Goal: Task Accomplishment & Management: Manage account settings

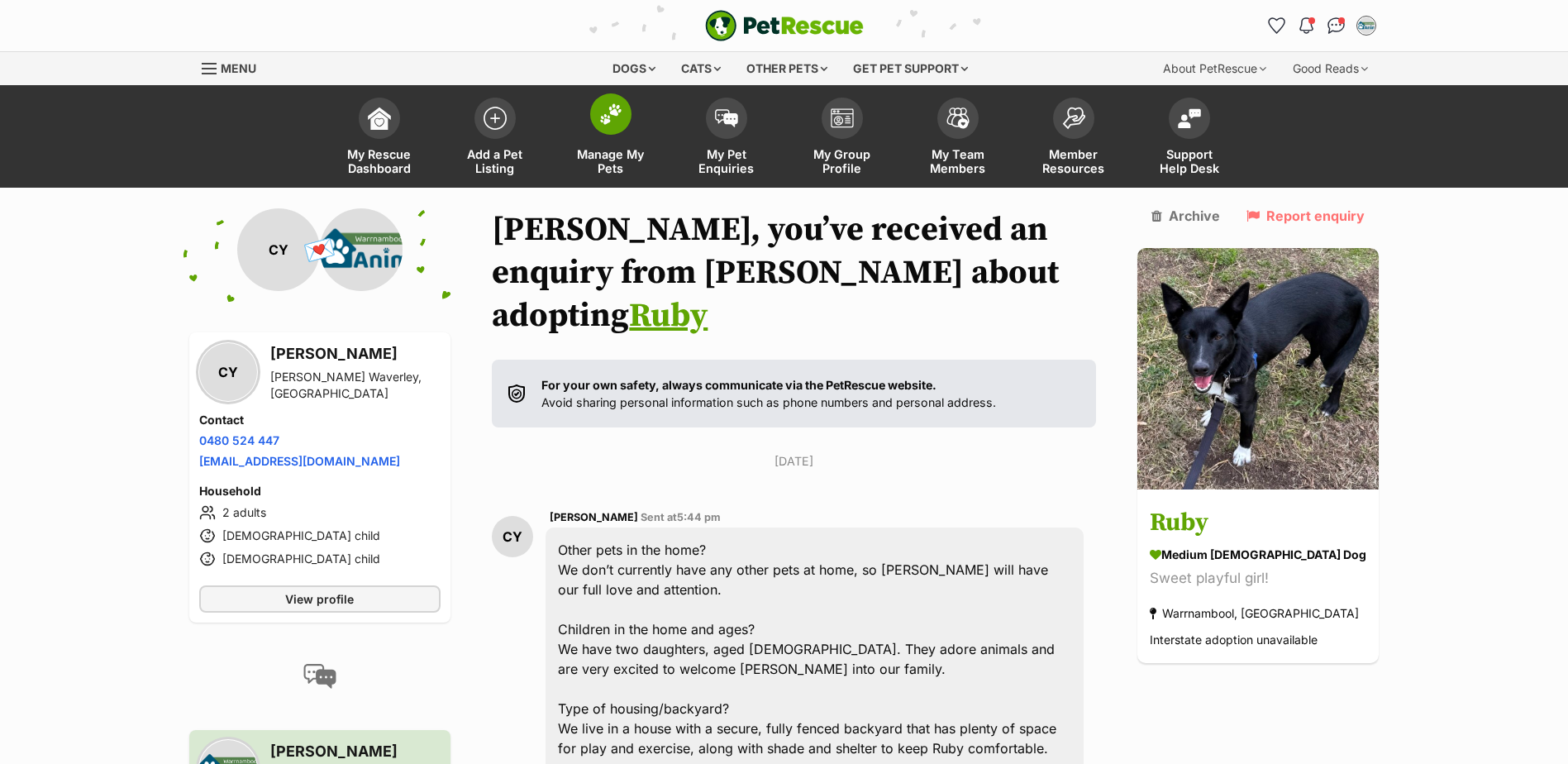
click at [602, 153] on span "Manage My Pets" at bounding box center [611, 161] width 74 height 28
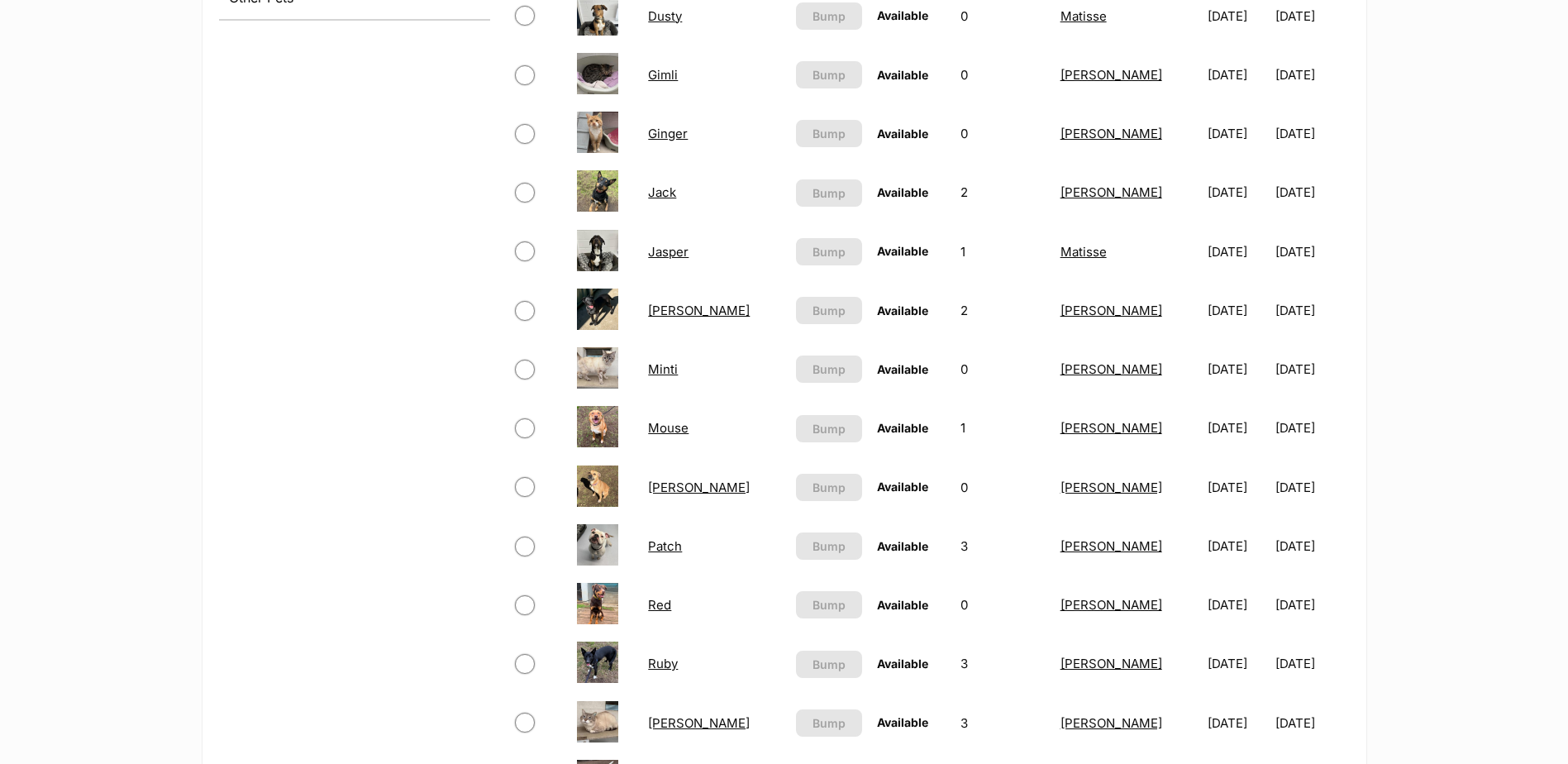
scroll to position [826, 0]
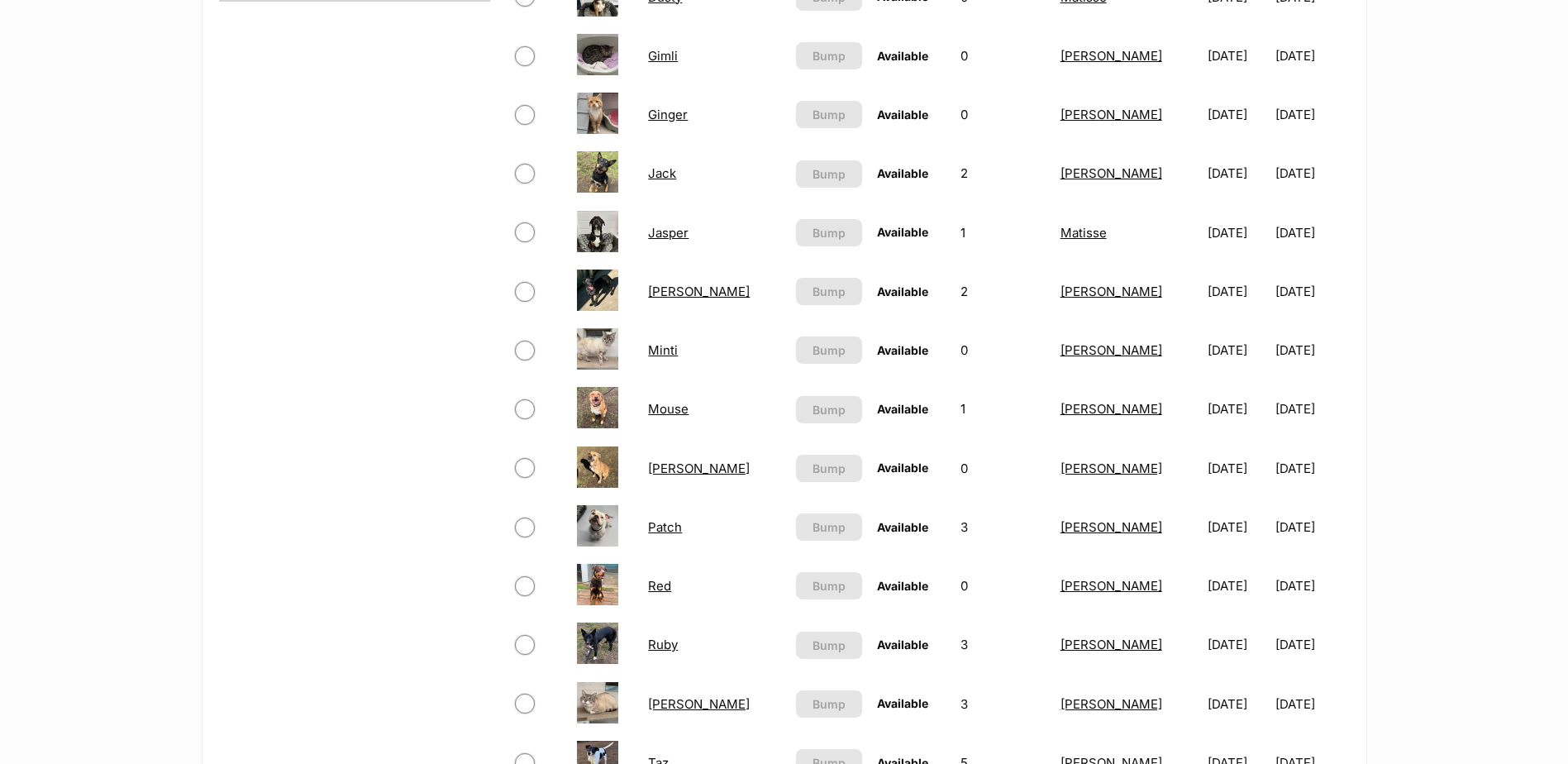
click at [523, 350] on input "checkbox" at bounding box center [525, 350] width 20 height 20
checkbox input "true"
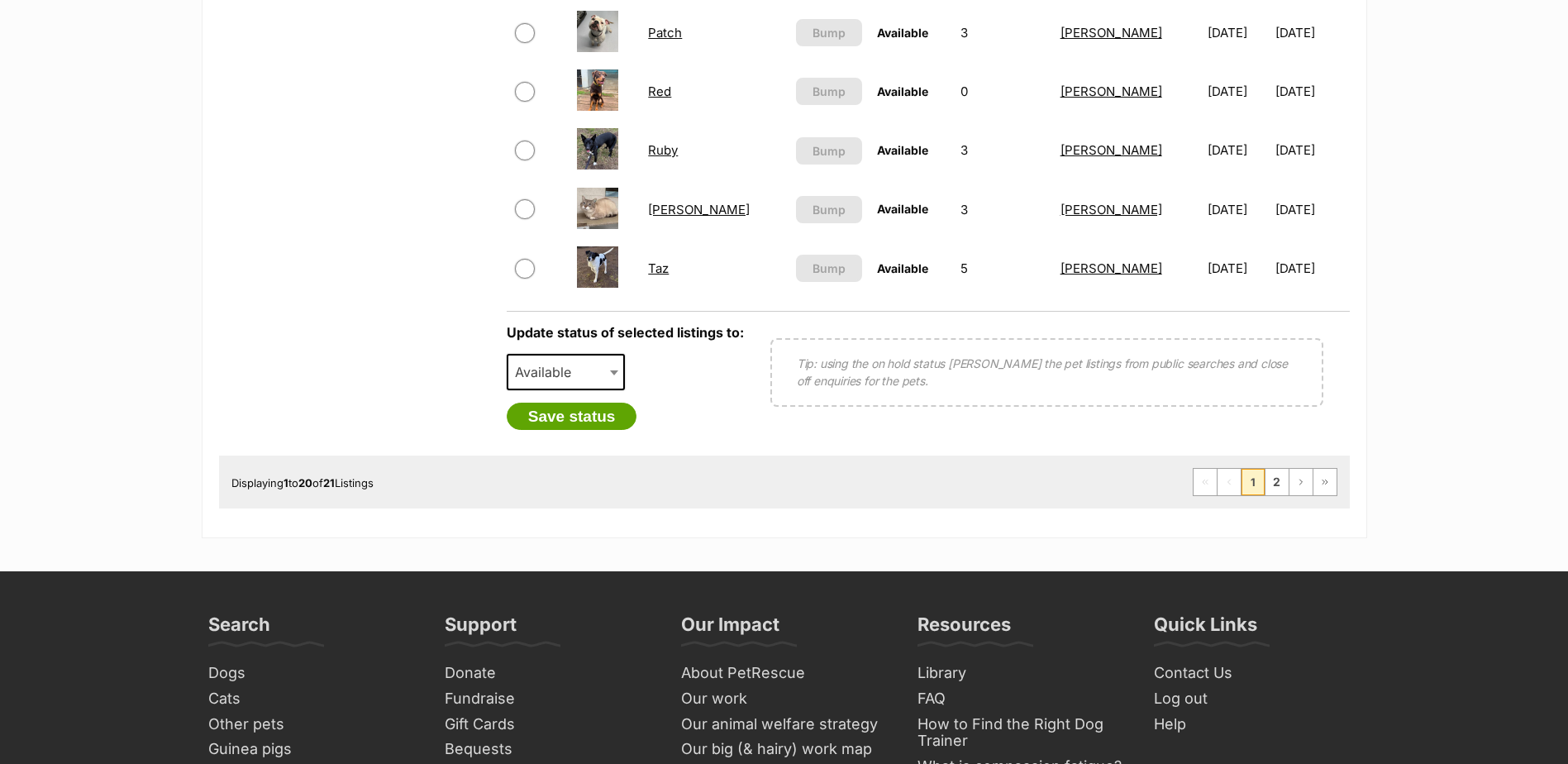
scroll to position [1322, 0]
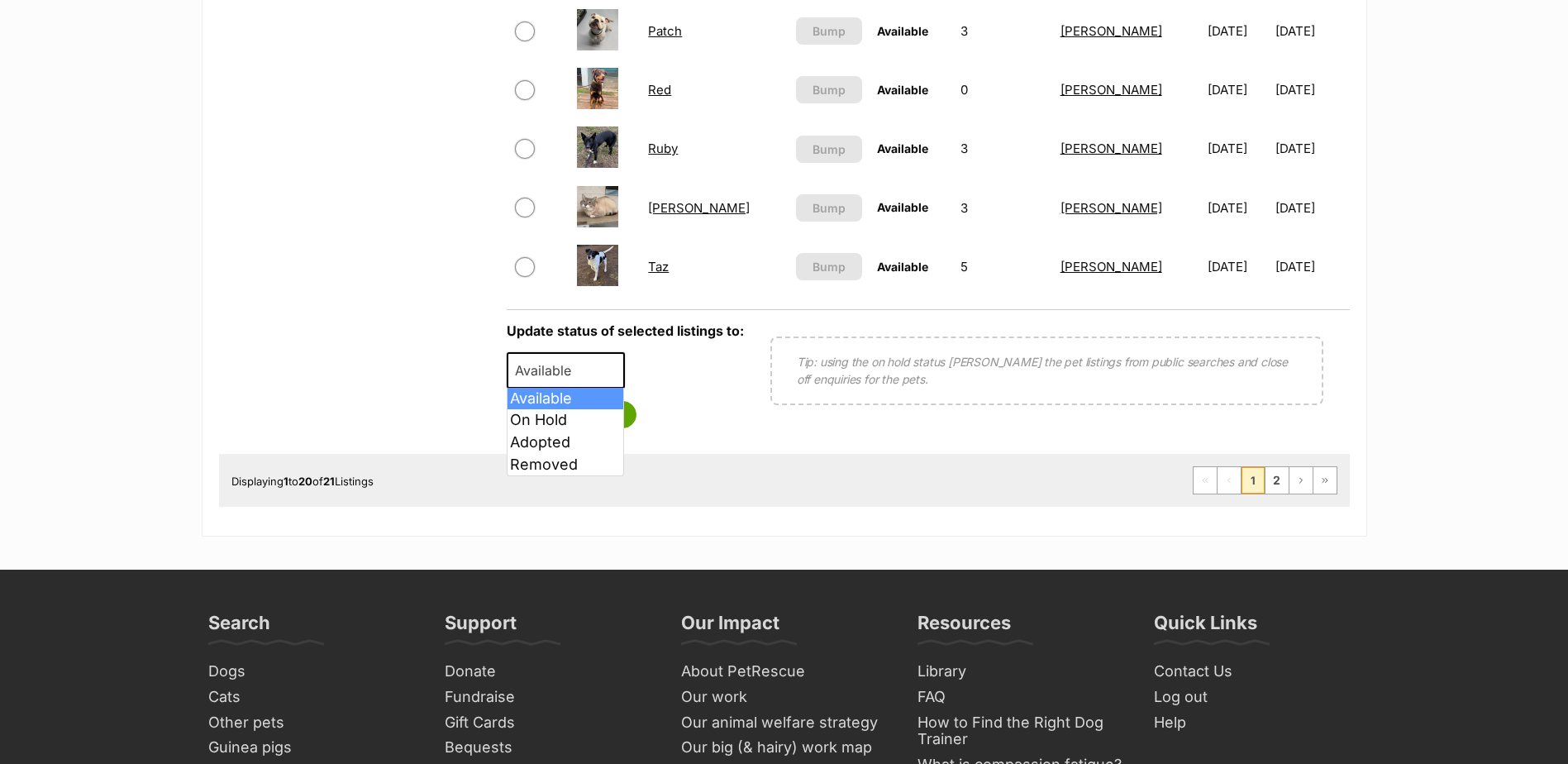
click at [522, 375] on span "Available" at bounding box center [548, 370] width 79 height 23
select select "on_hold"
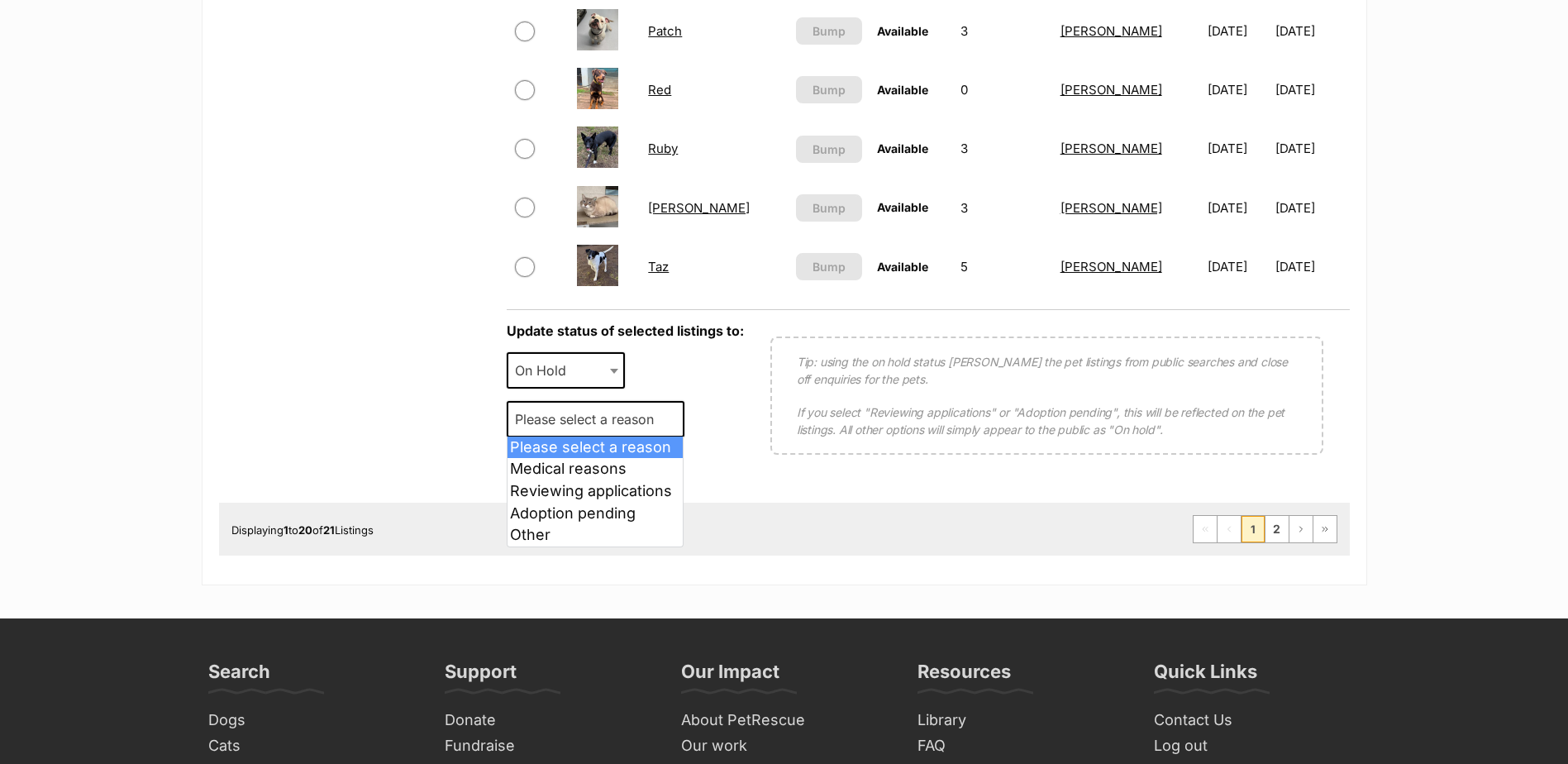
click at [565, 414] on span "Please select a reason" at bounding box center [589, 419] width 162 height 23
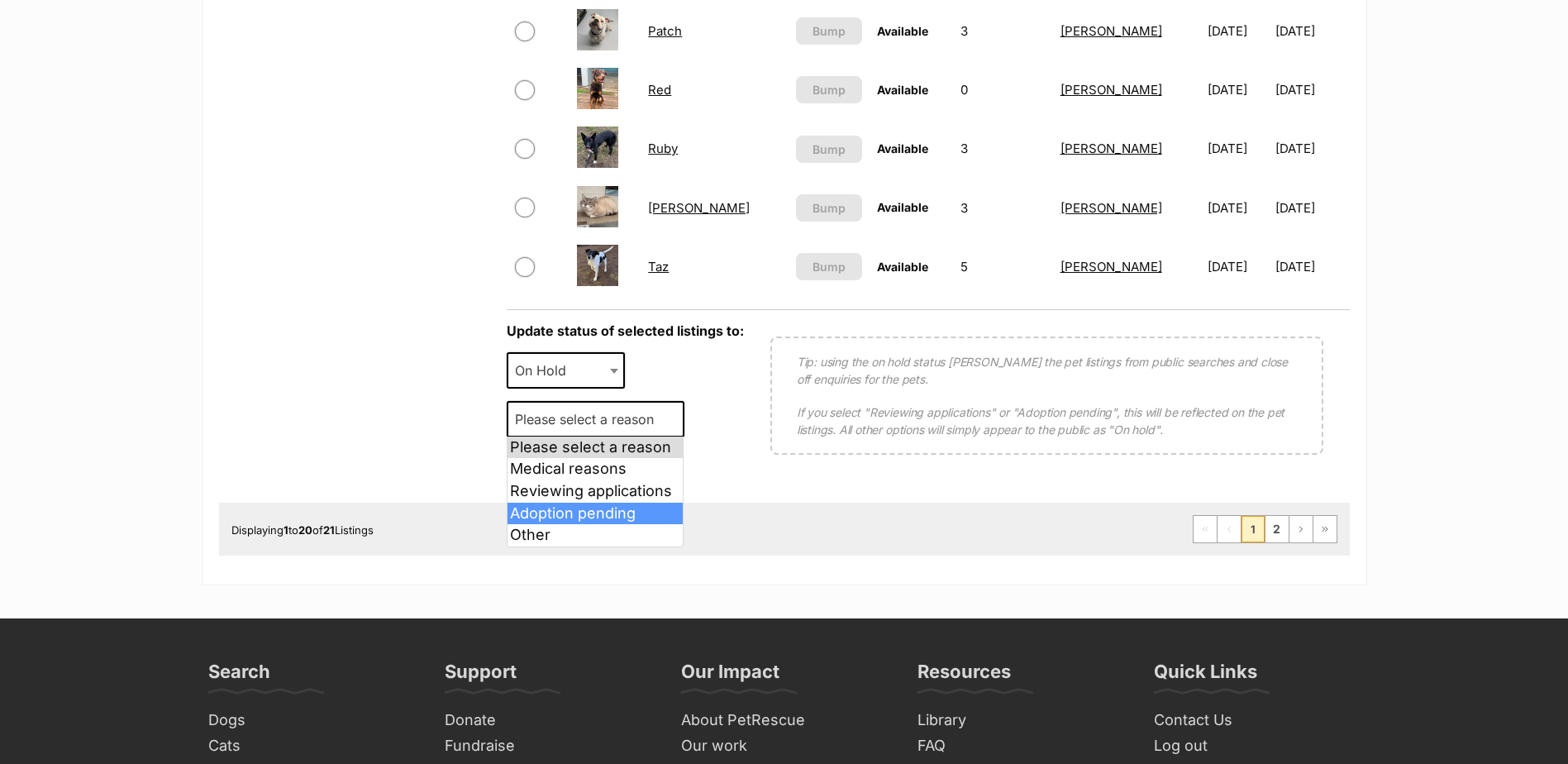
select select "adoption_pending"
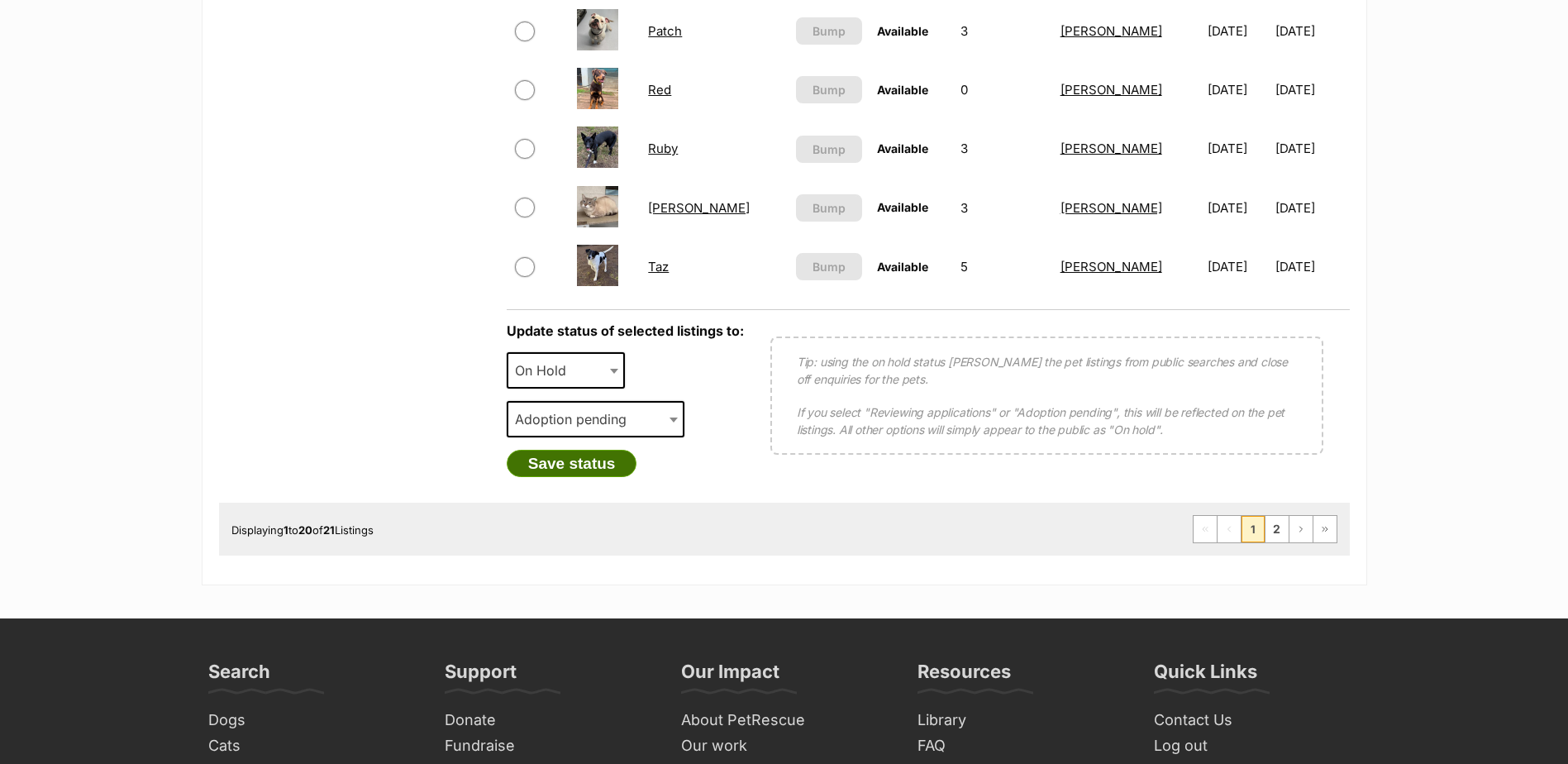
click at [591, 467] on button "Save status" at bounding box center [571, 463] width 131 height 28
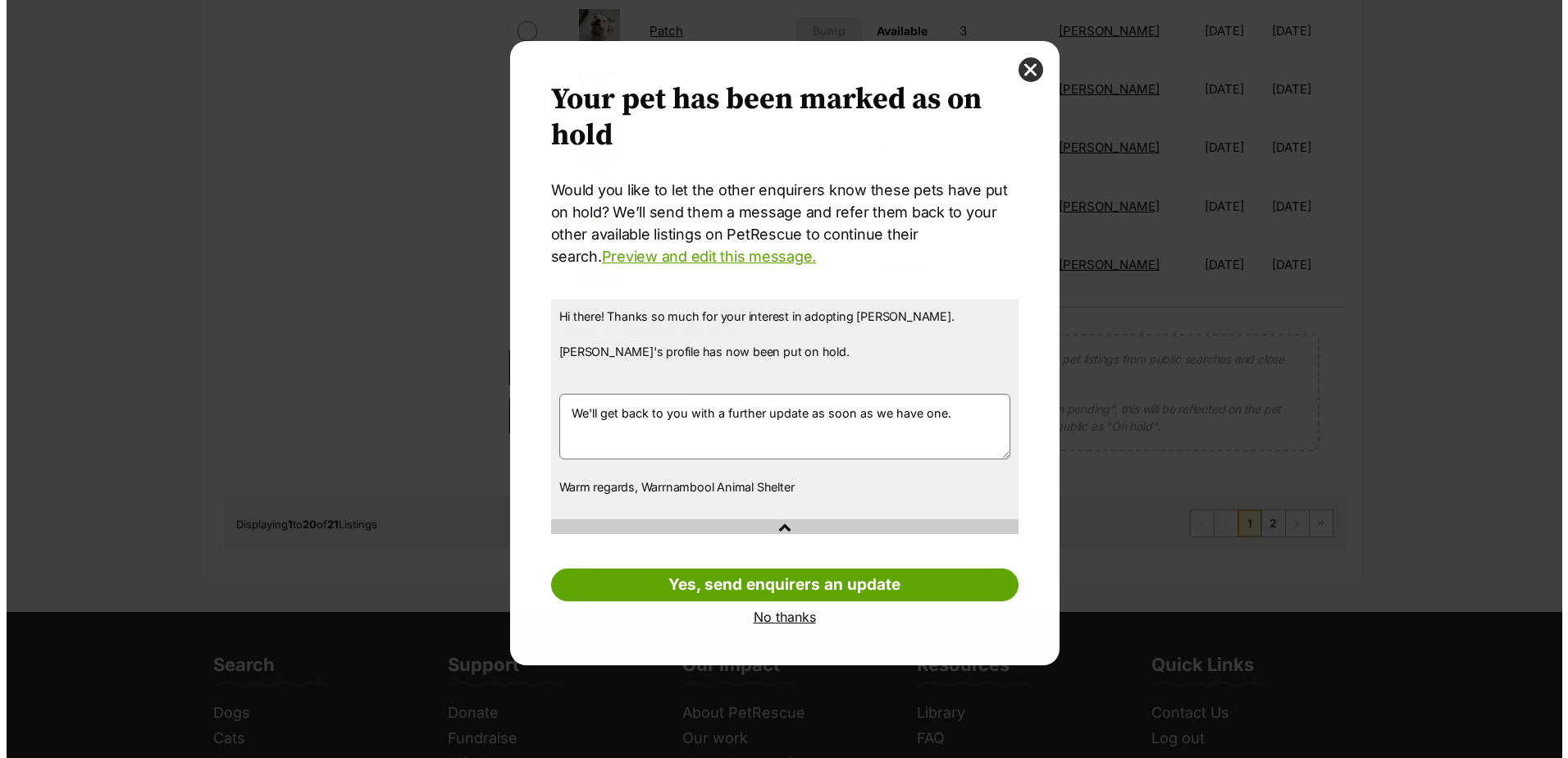
scroll to position [0, 0]
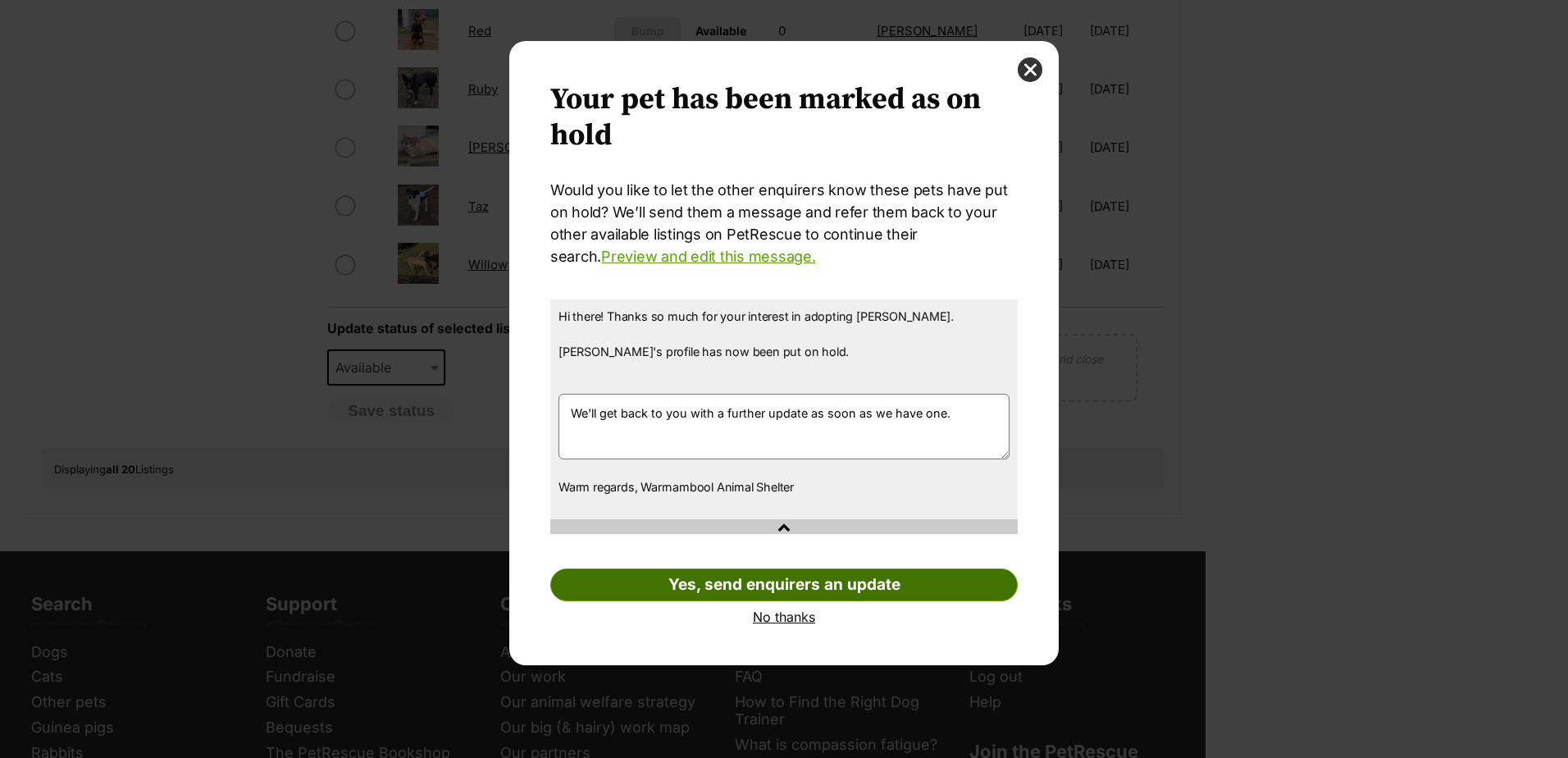
click at [805, 582] on link "Yes, send enquirers an update" at bounding box center [783, 584] width 467 height 33
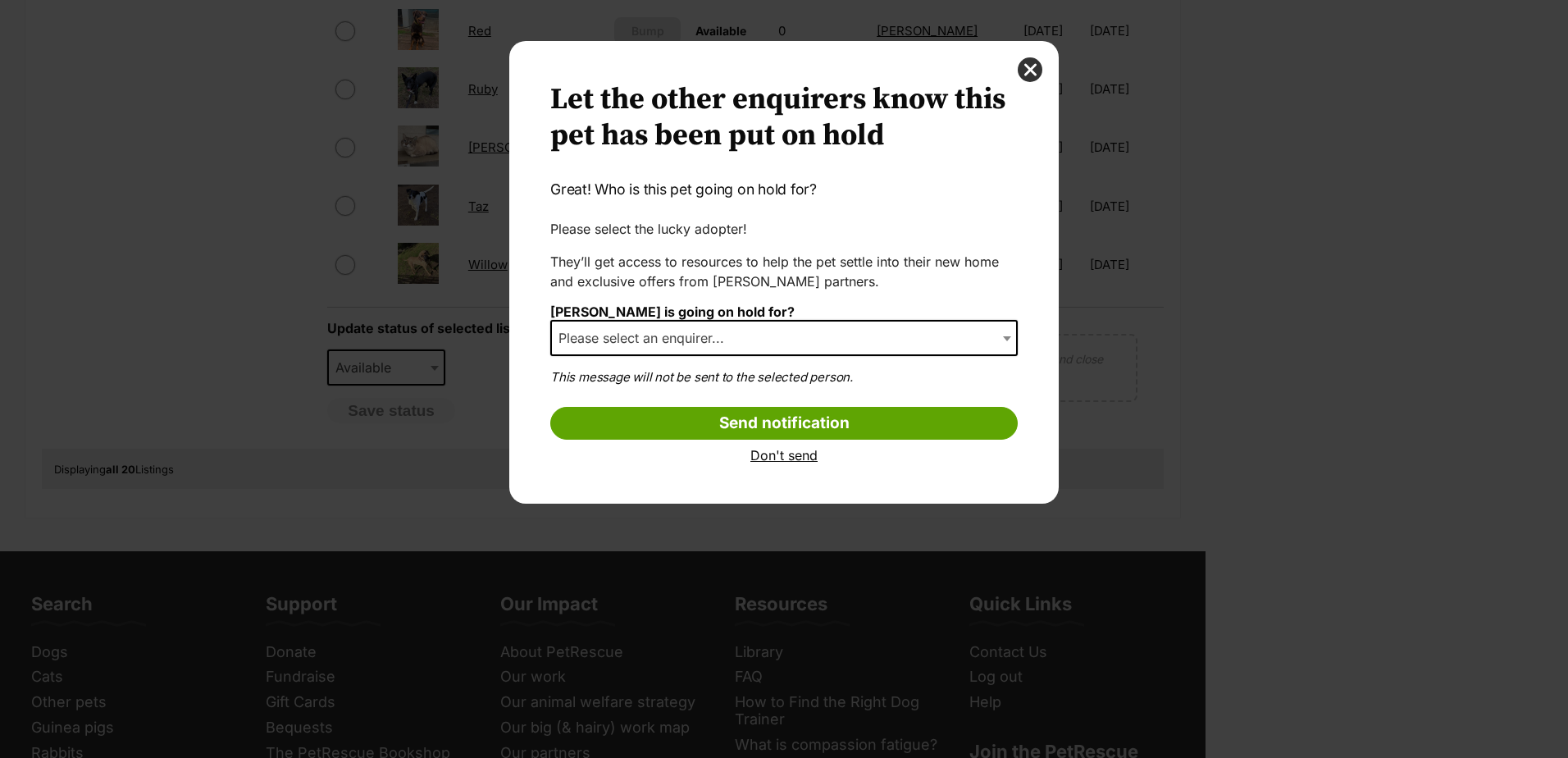
click at [587, 335] on span "Please select an enquirer..." at bounding box center [646, 337] width 189 height 23
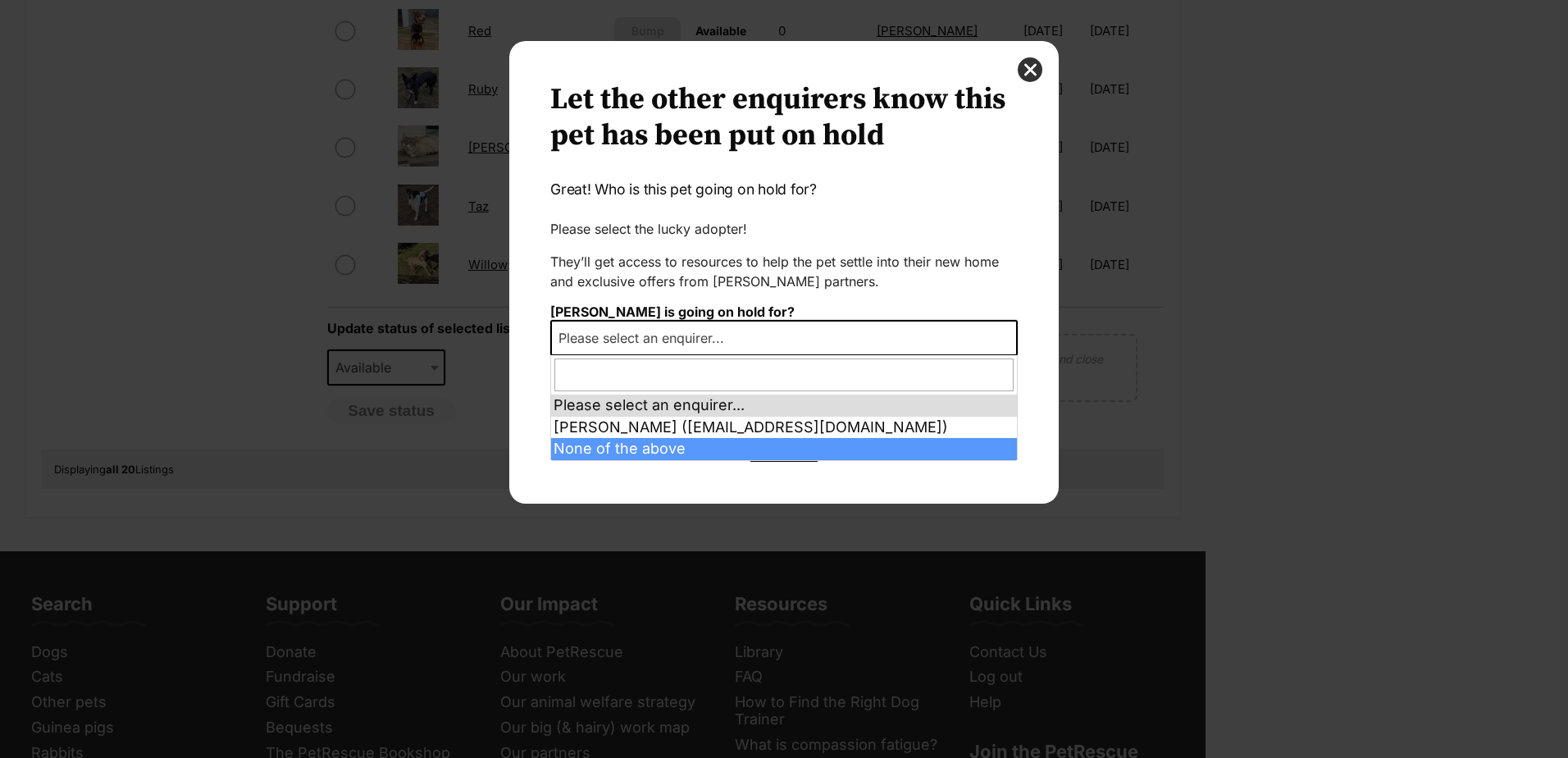
select select "other"
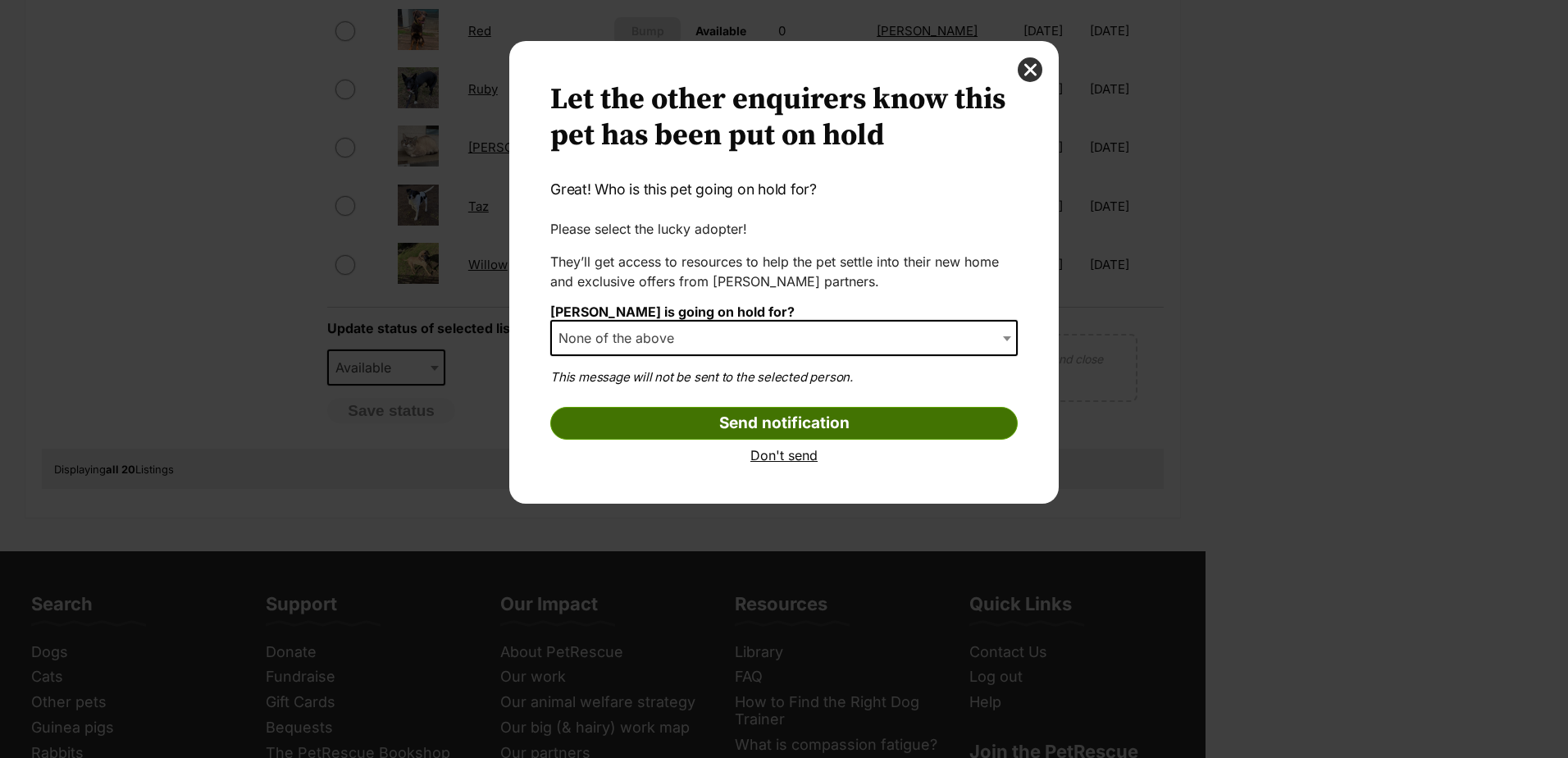
click at [770, 422] on input "Send notification" at bounding box center [783, 423] width 467 height 33
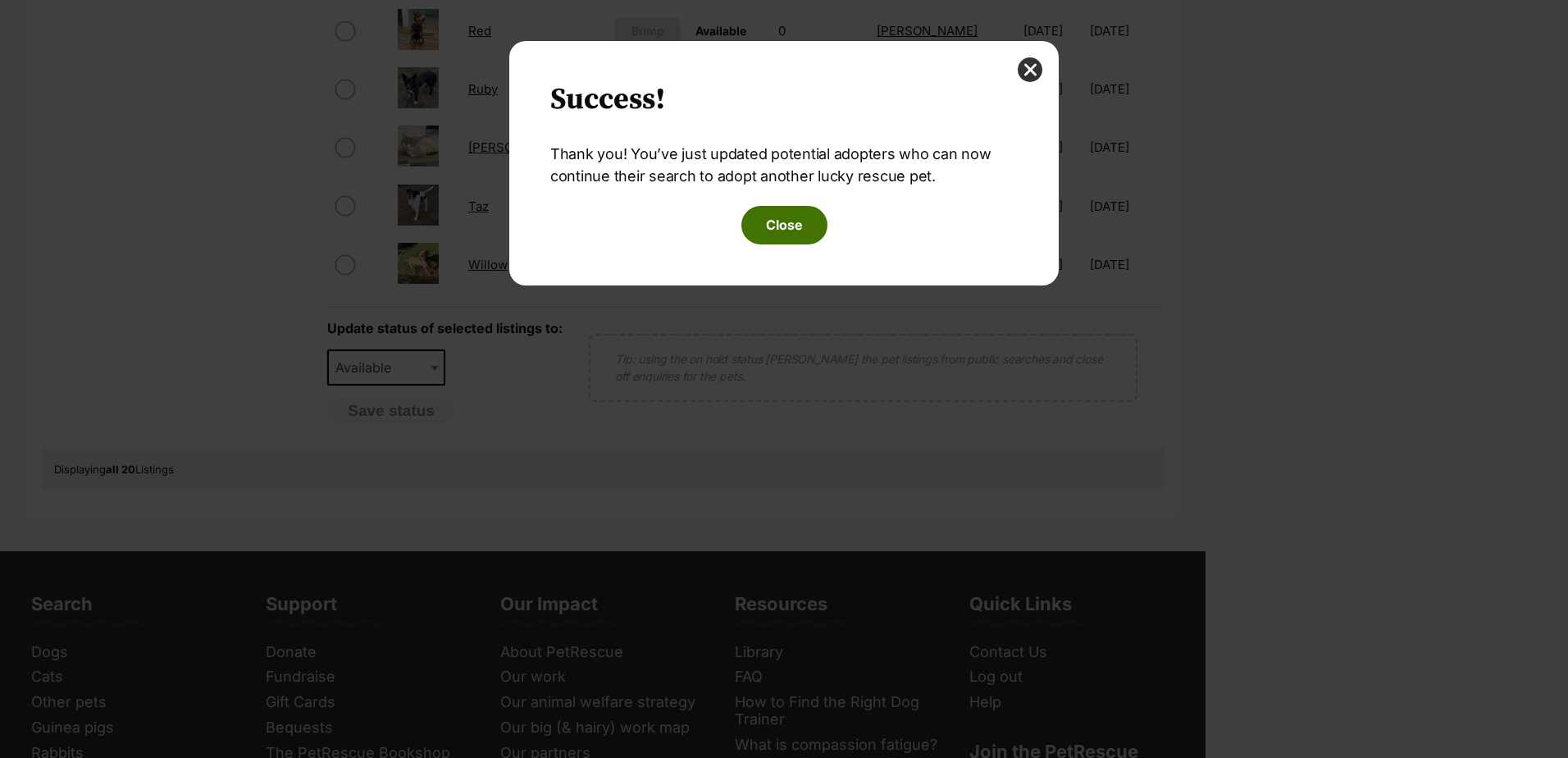
click at [782, 221] on button "Close" at bounding box center [784, 224] width 86 height 38
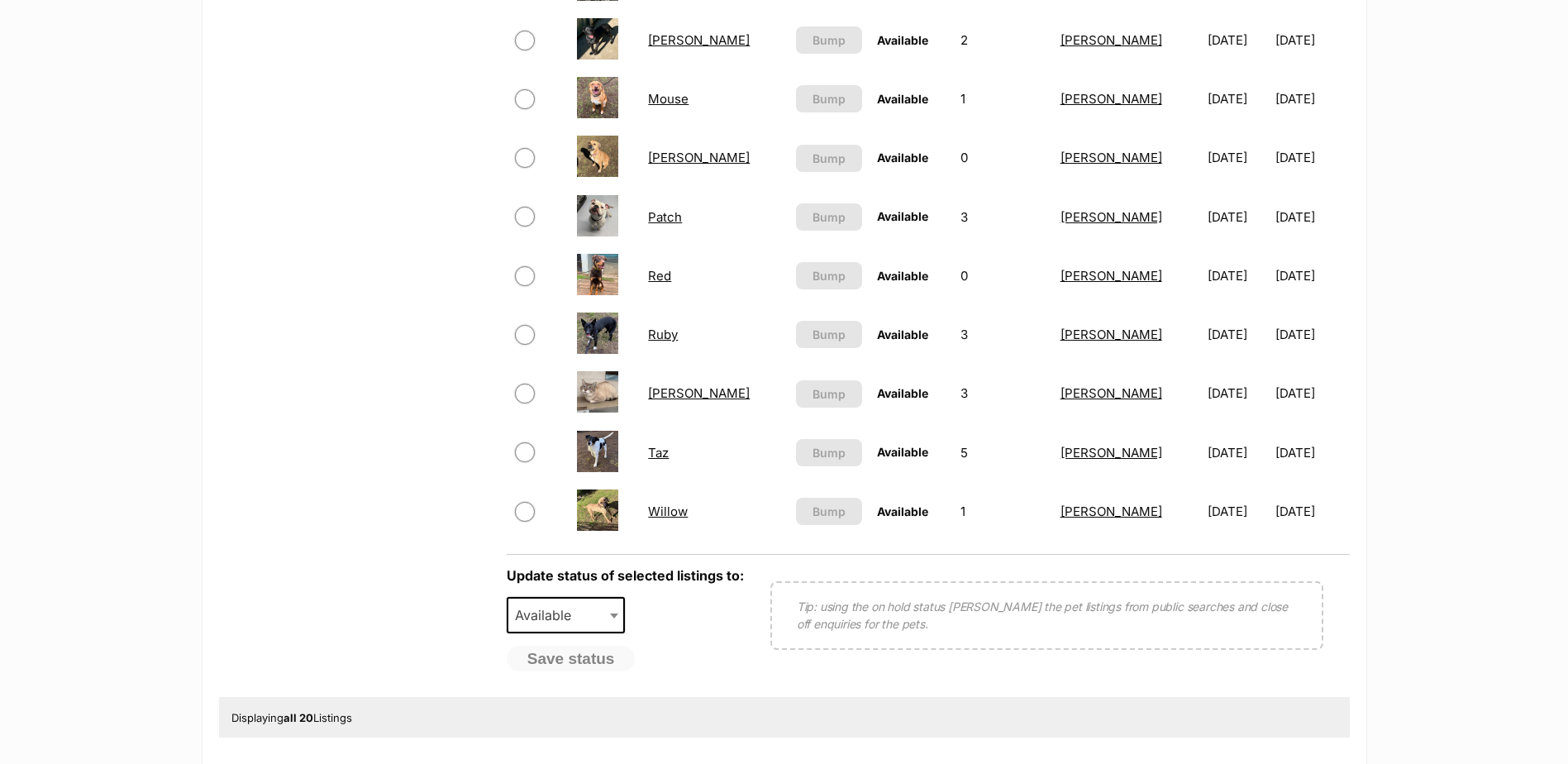
scroll to position [1074, 0]
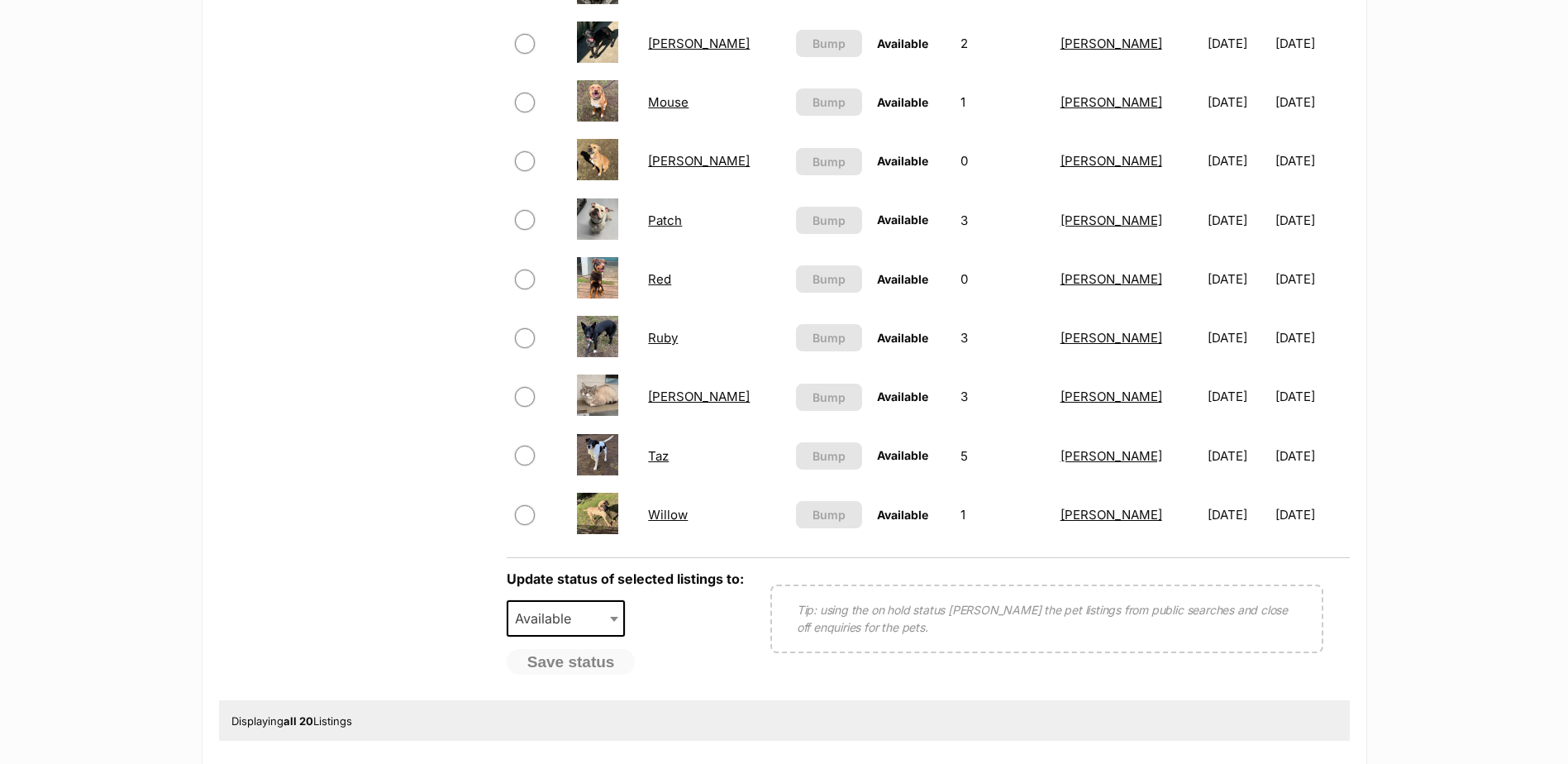
click at [669, 457] on link "Taz" at bounding box center [658, 456] width 21 height 16
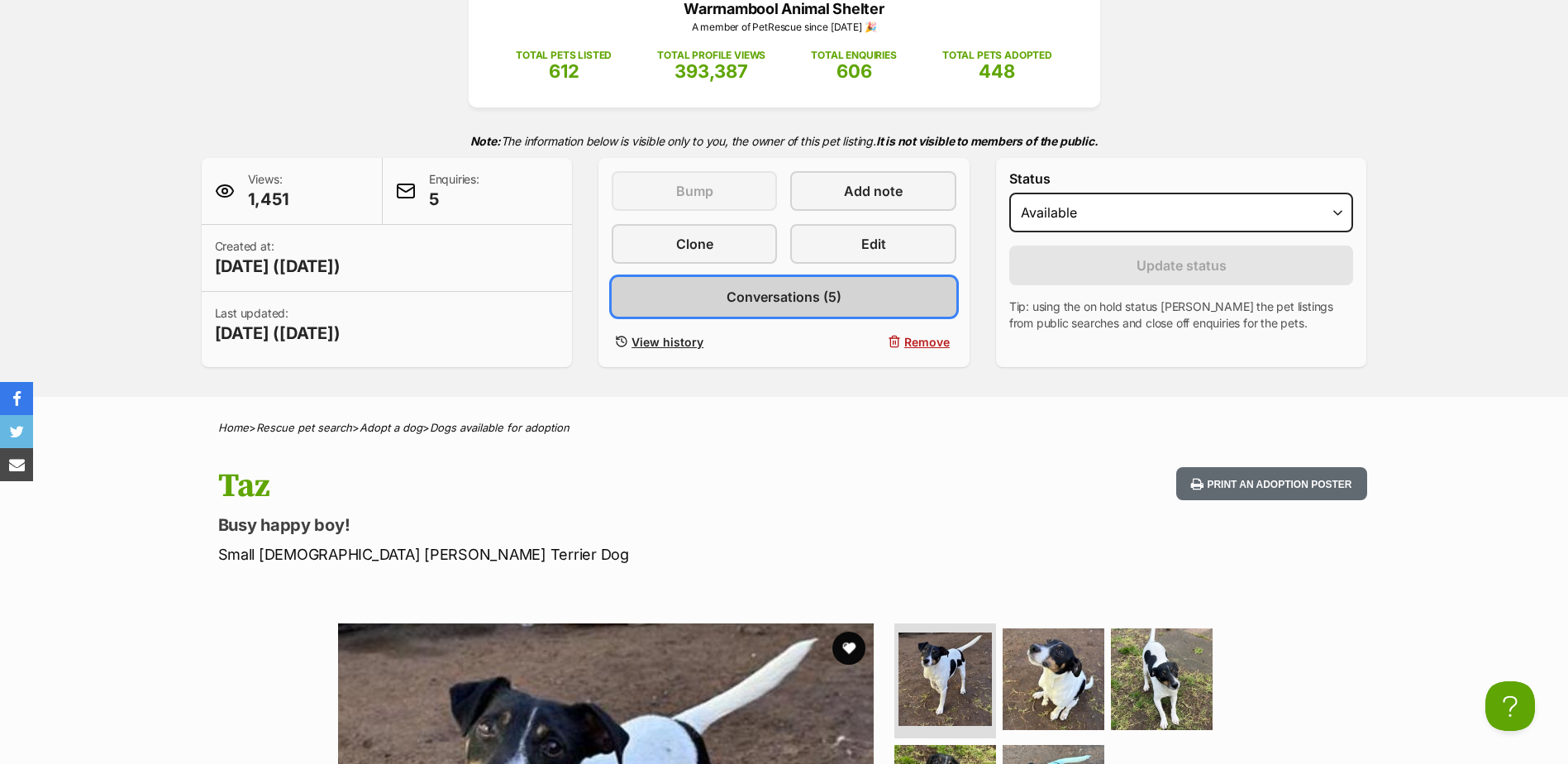
click at [785, 289] on span "Conversations (5)" at bounding box center [784, 297] width 115 height 20
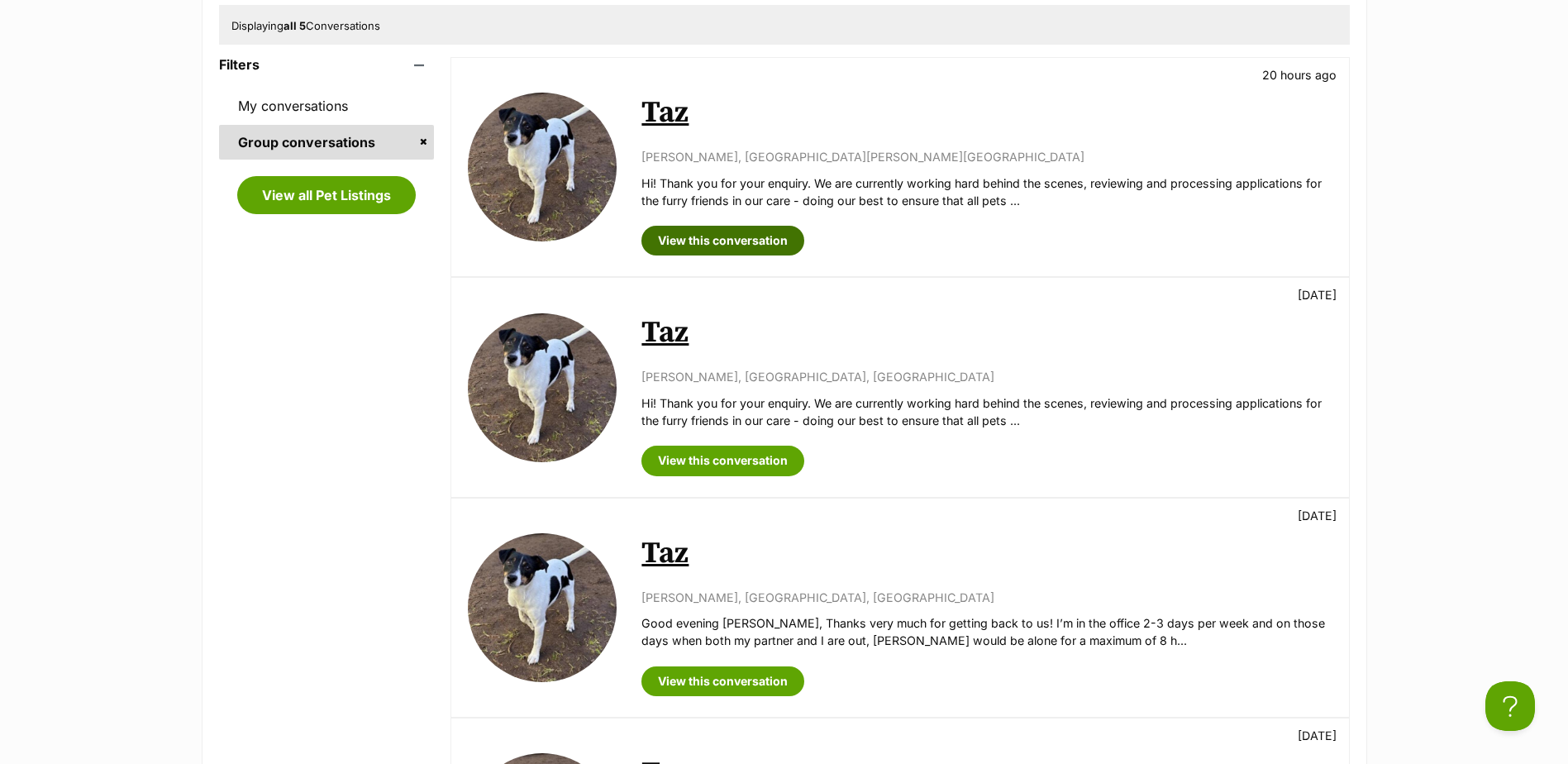
click at [718, 242] on link "View this conversation" at bounding box center [722, 240] width 163 height 29
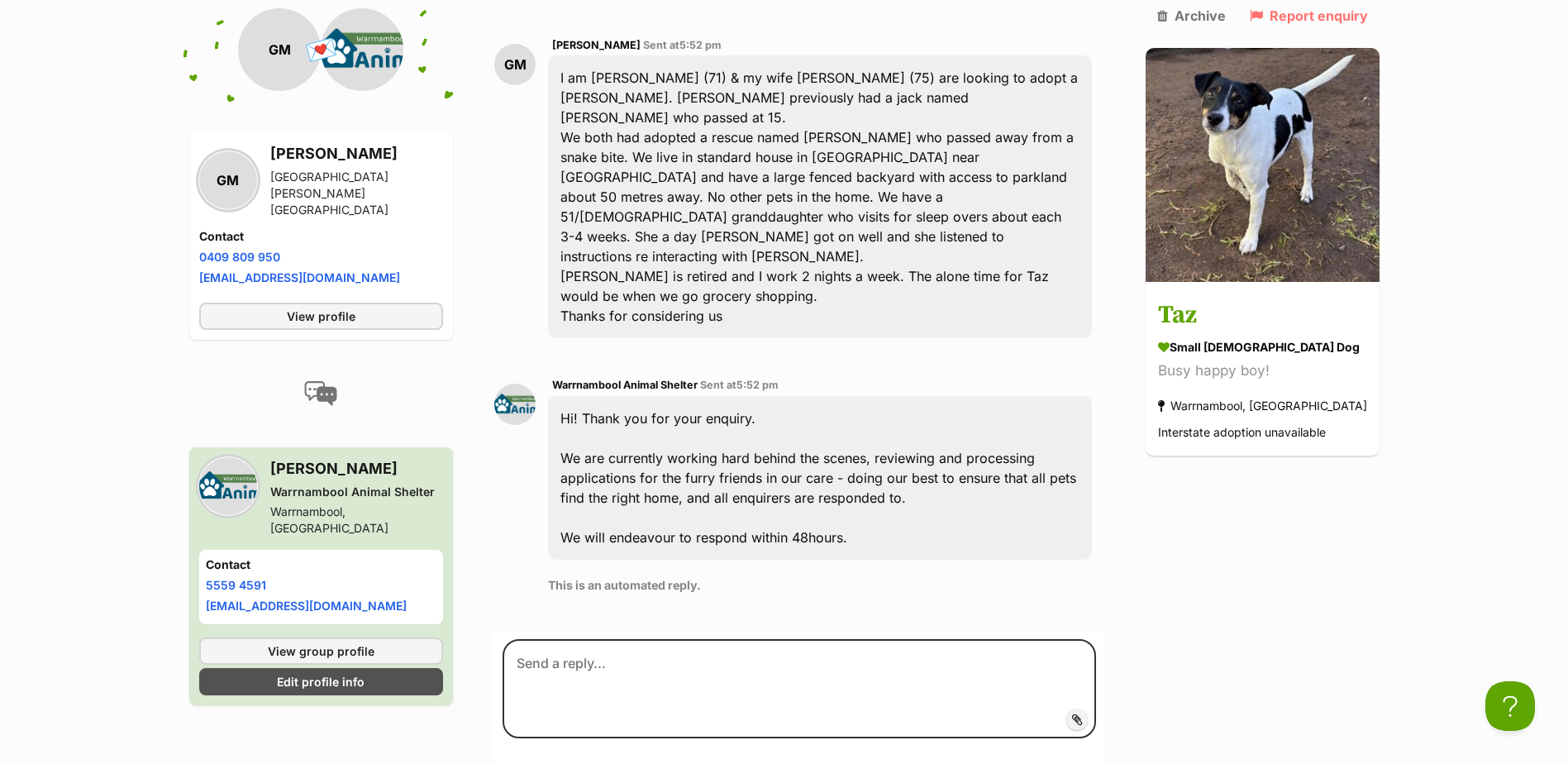
scroll to position [478, 0]
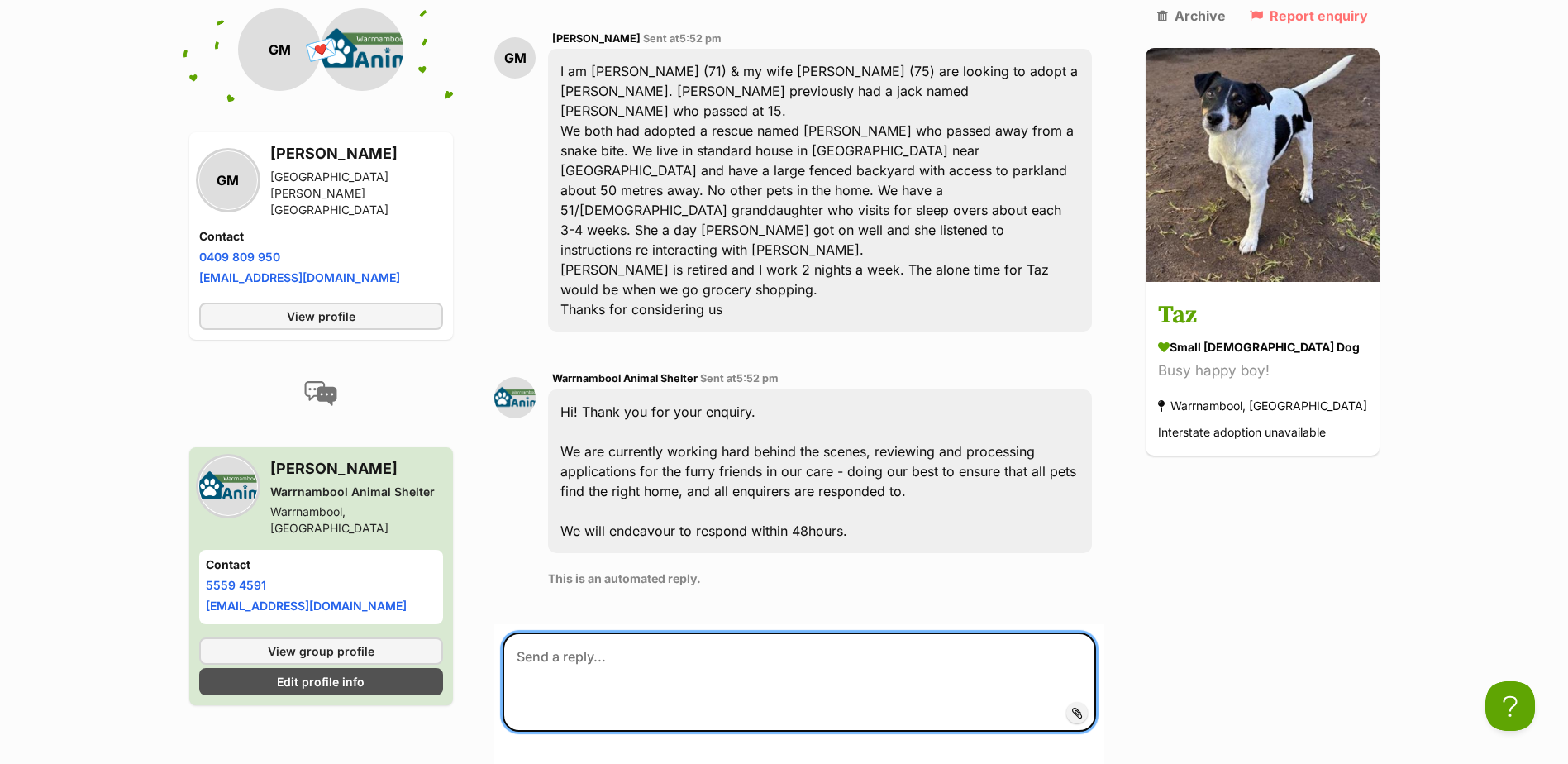
click at [737, 633] on textarea at bounding box center [799, 682] width 592 height 99
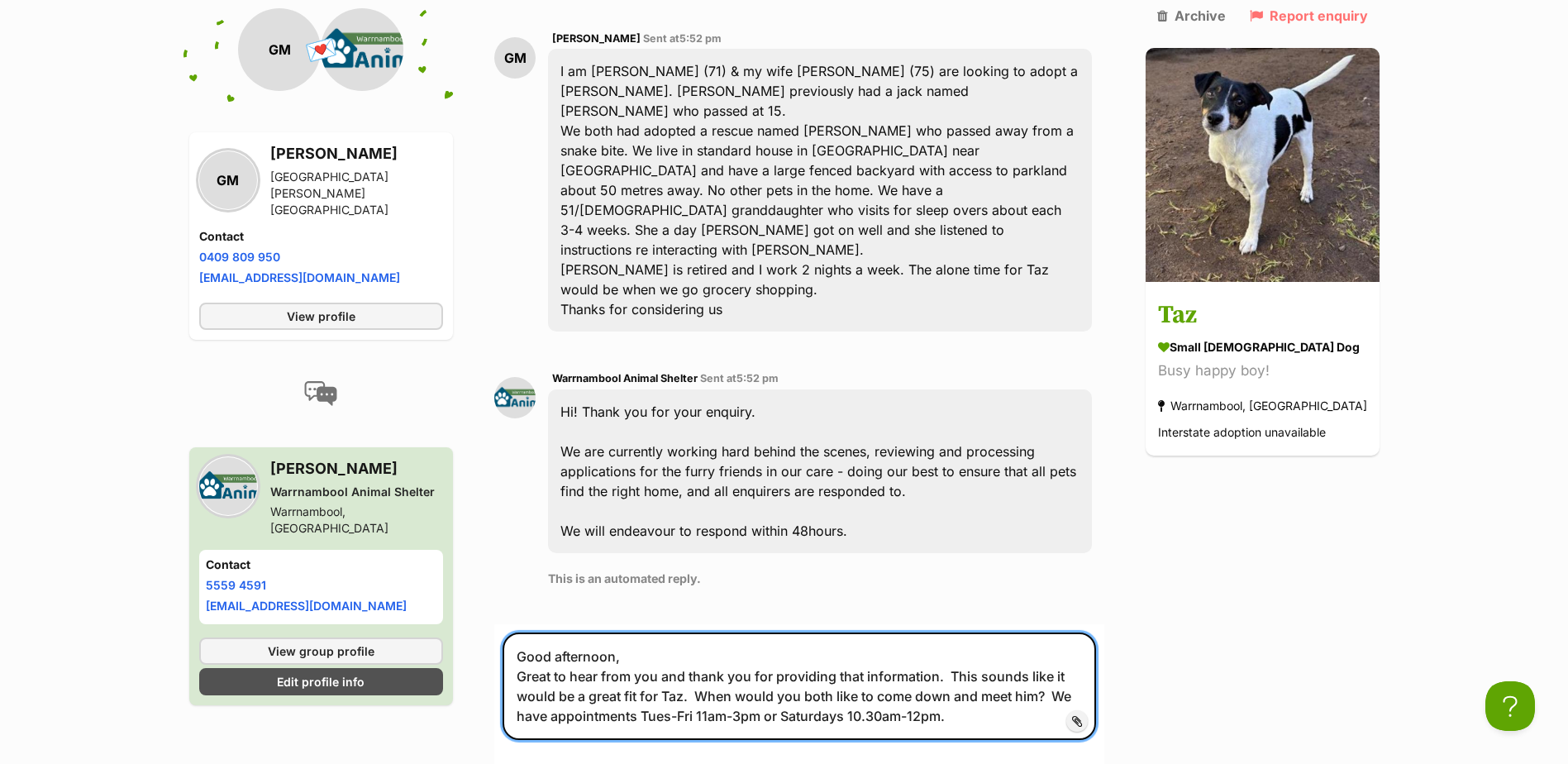
type textarea "Good afternoon, Great to hear from you and thank you for providing that informa…"
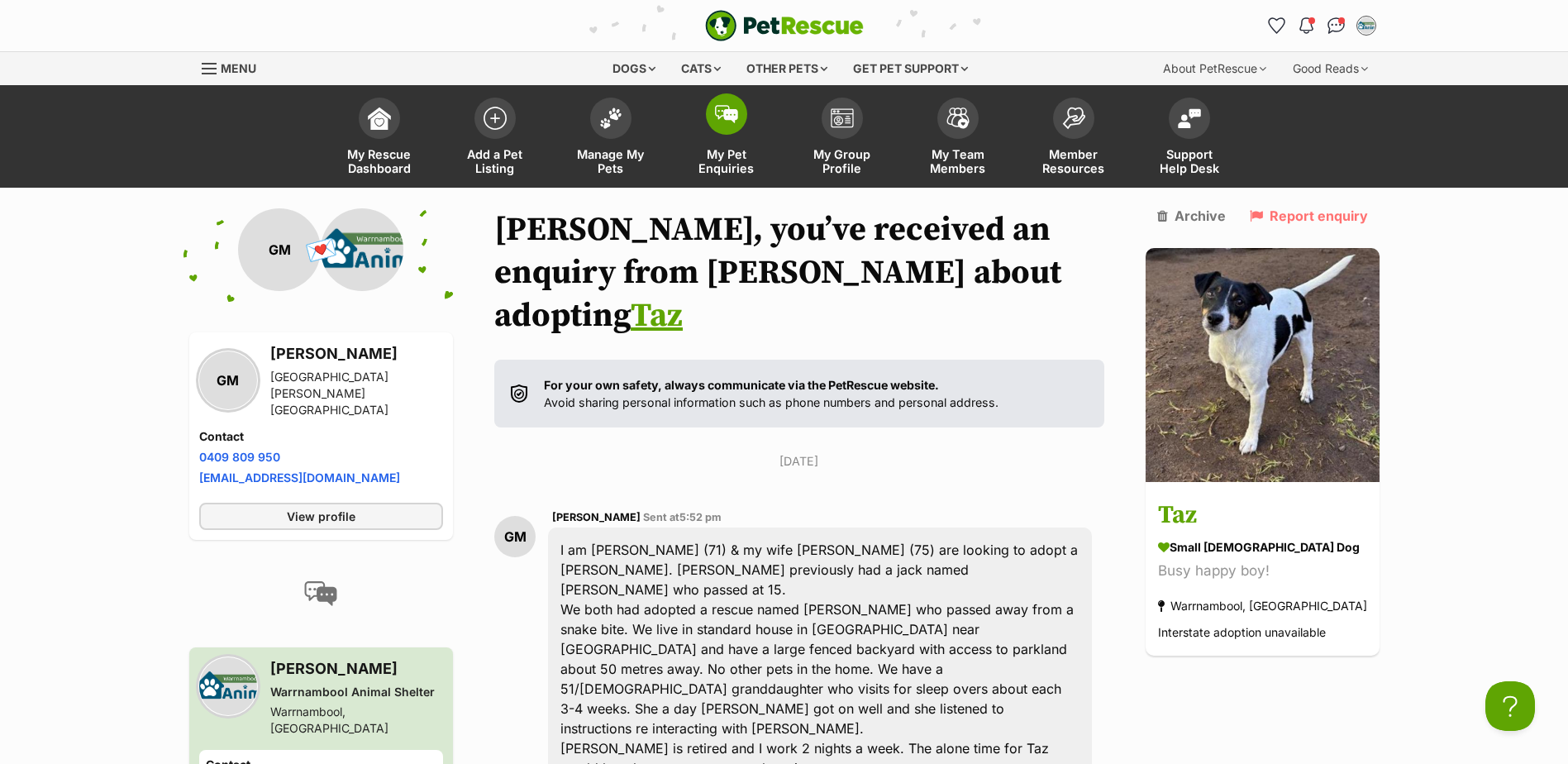
click at [717, 162] on span "My Pet Enquiries" at bounding box center [726, 161] width 74 height 28
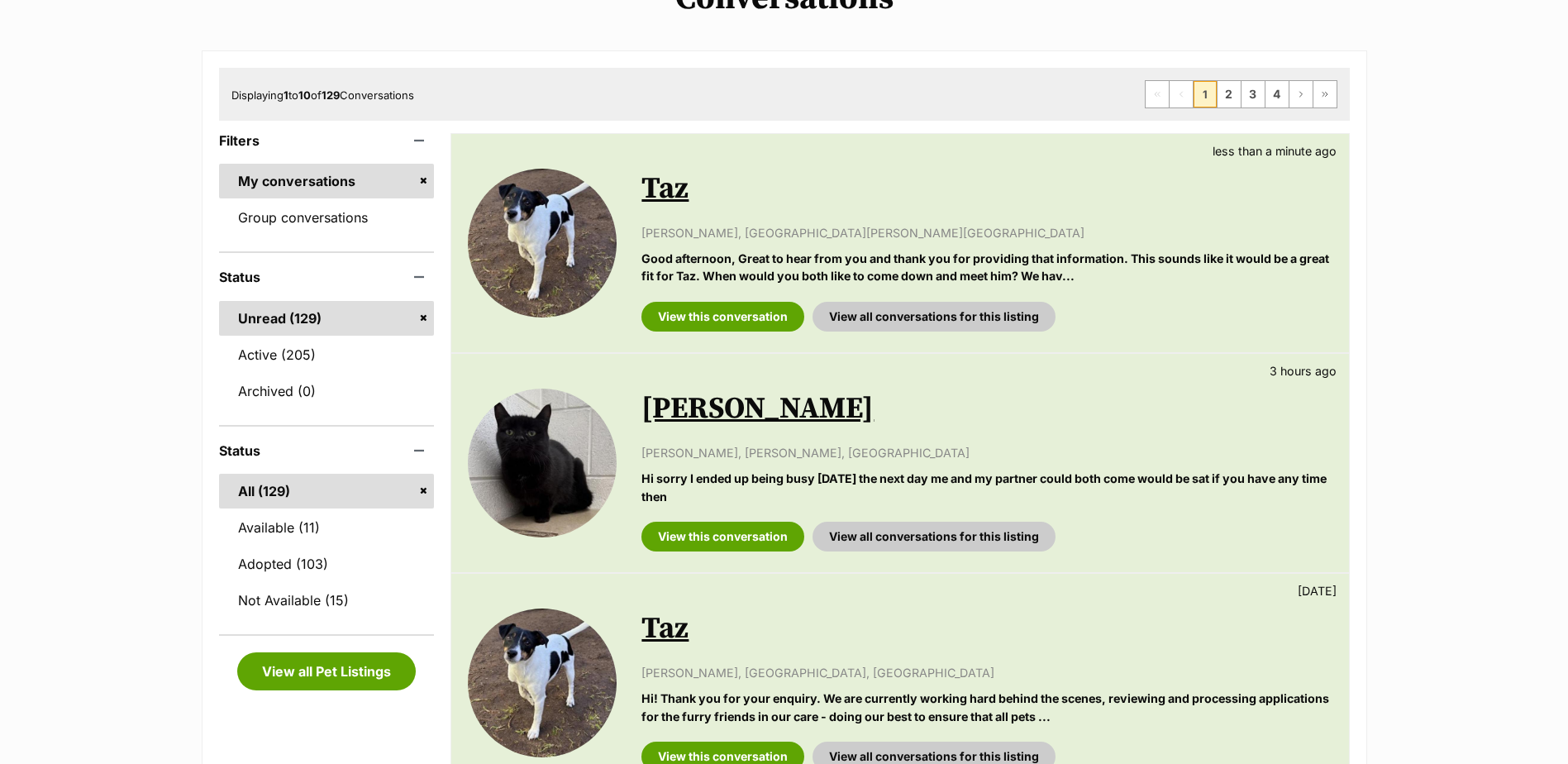
scroll to position [248, 0]
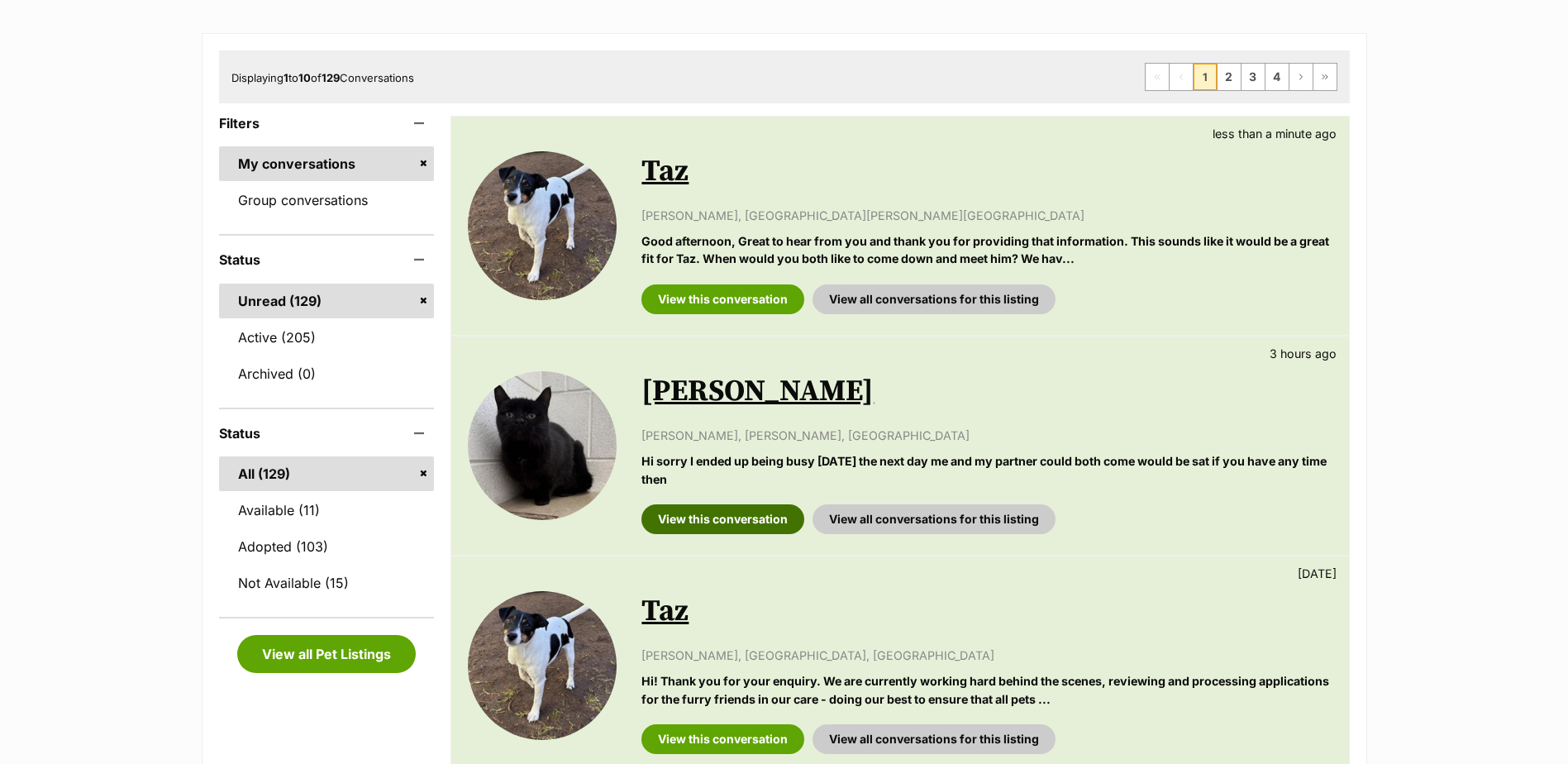
click at [721, 514] on link "View this conversation" at bounding box center [722, 518] width 163 height 29
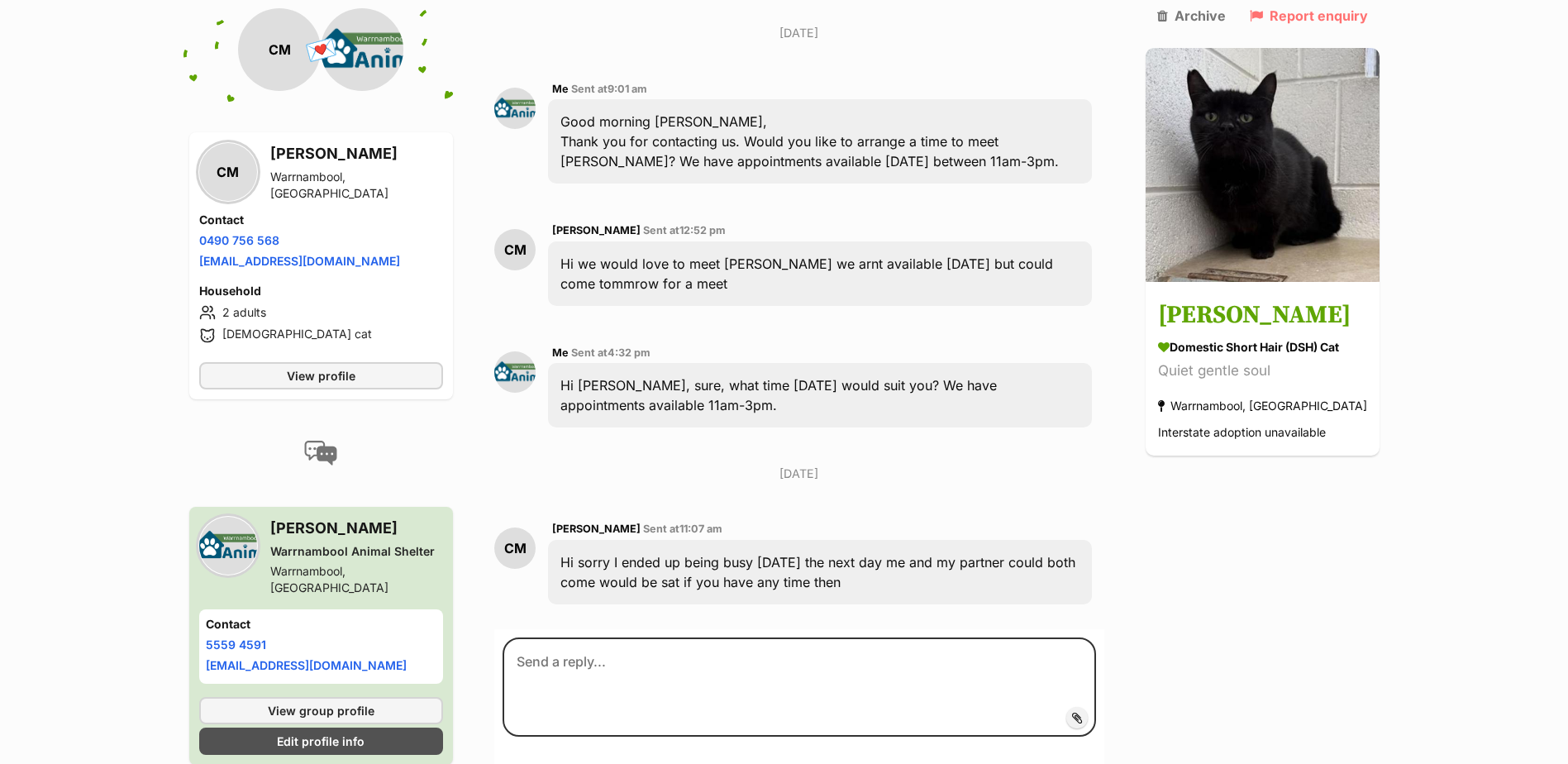
scroll to position [1010, 0]
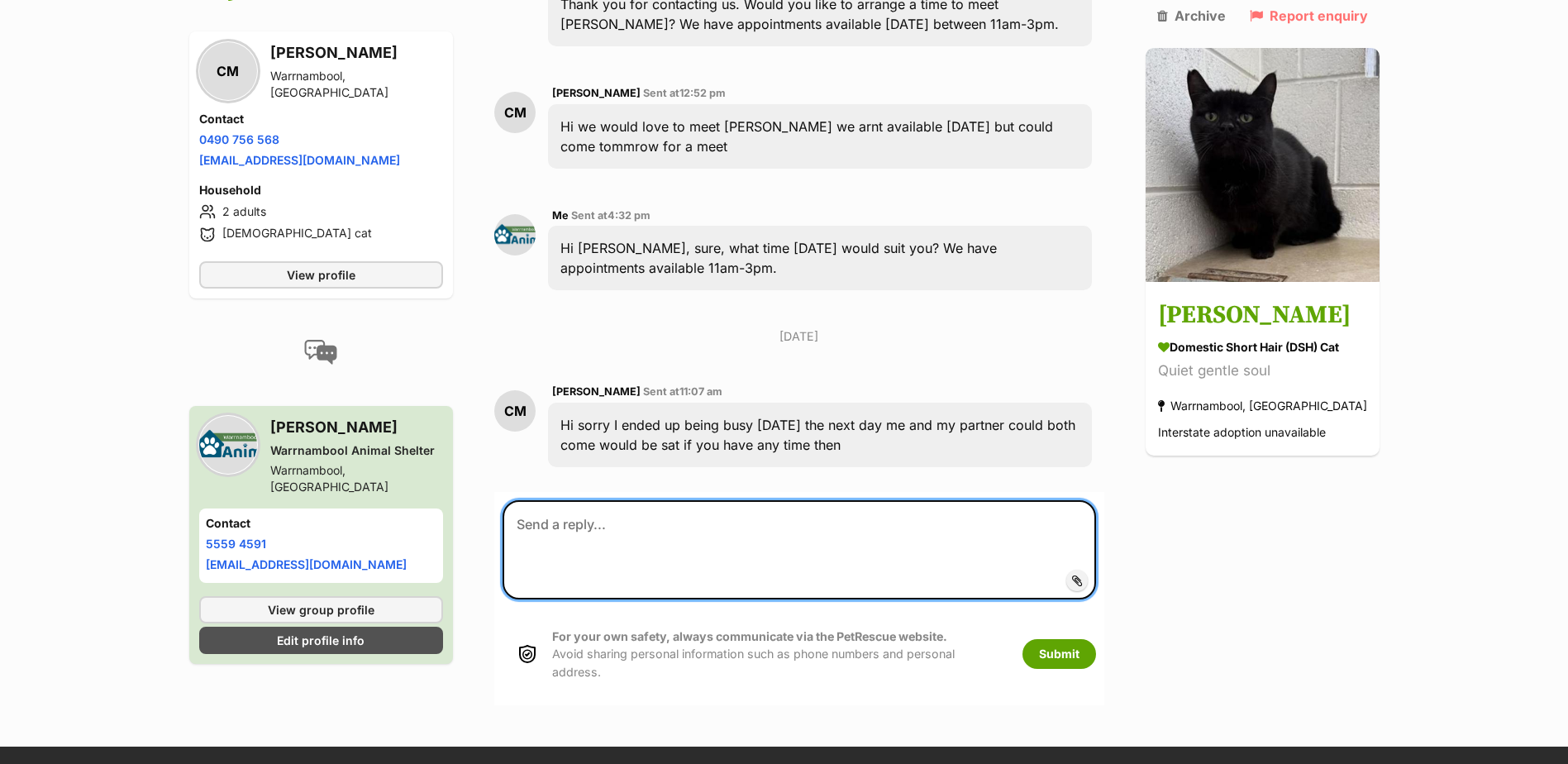
click at [740, 500] on textarea at bounding box center [799, 550] width 592 height 99
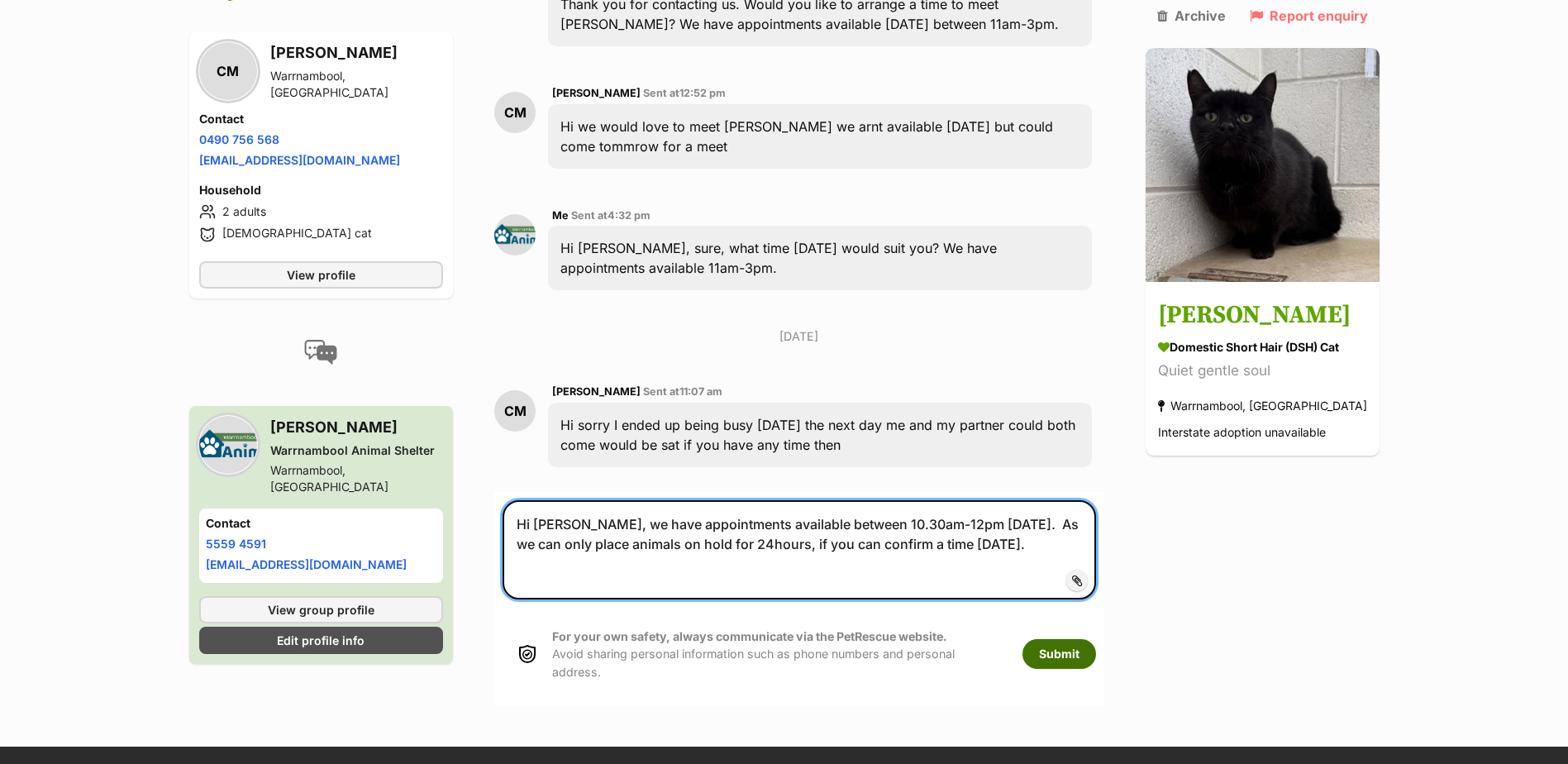
type textarea "Hi [PERSON_NAME], we have appointments available between 10.30am-12pm [DATE]. A…"
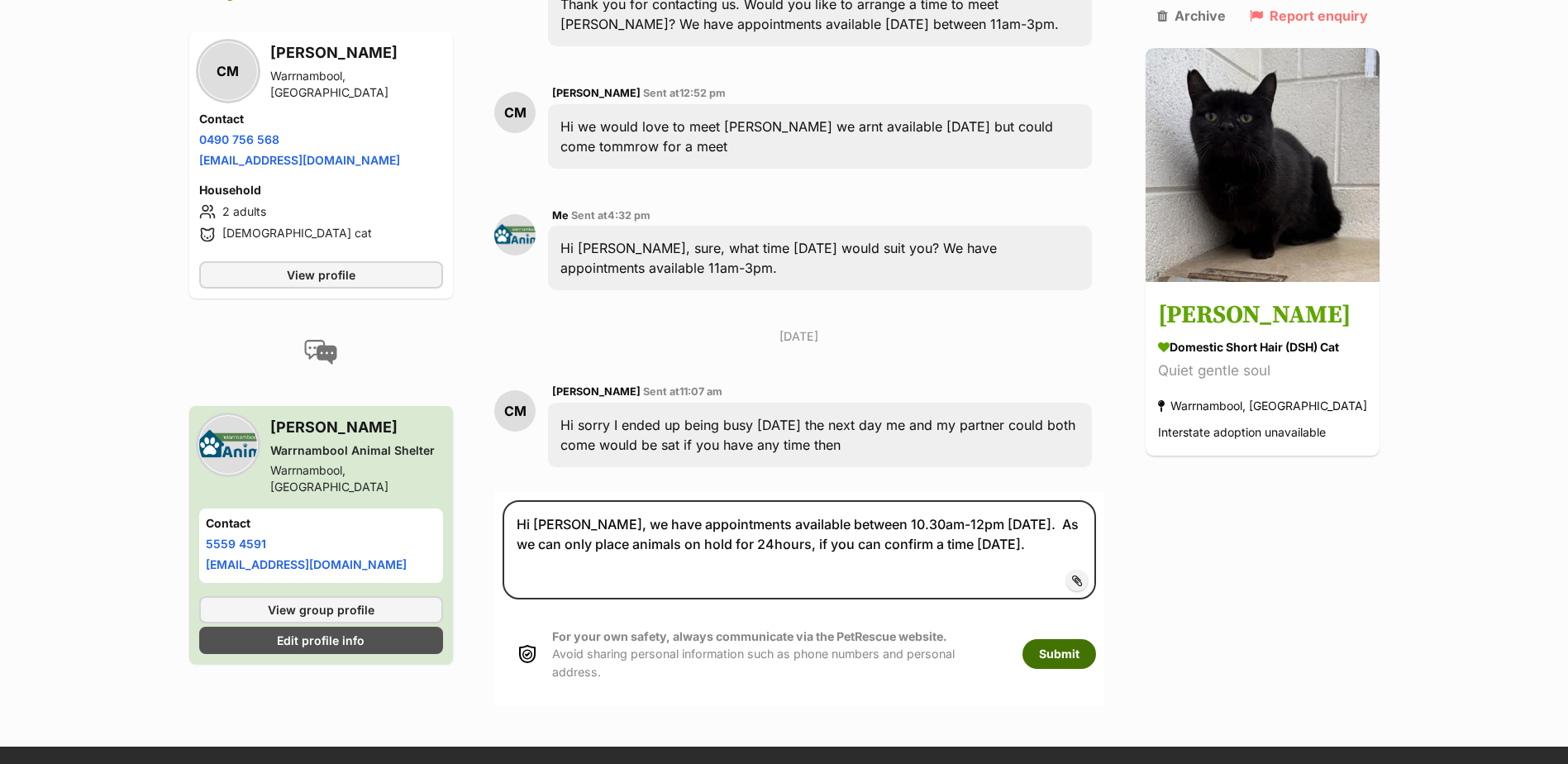
click at [1078, 638] on button "Submit" at bounding box center [1059, 653] width 73 height 29
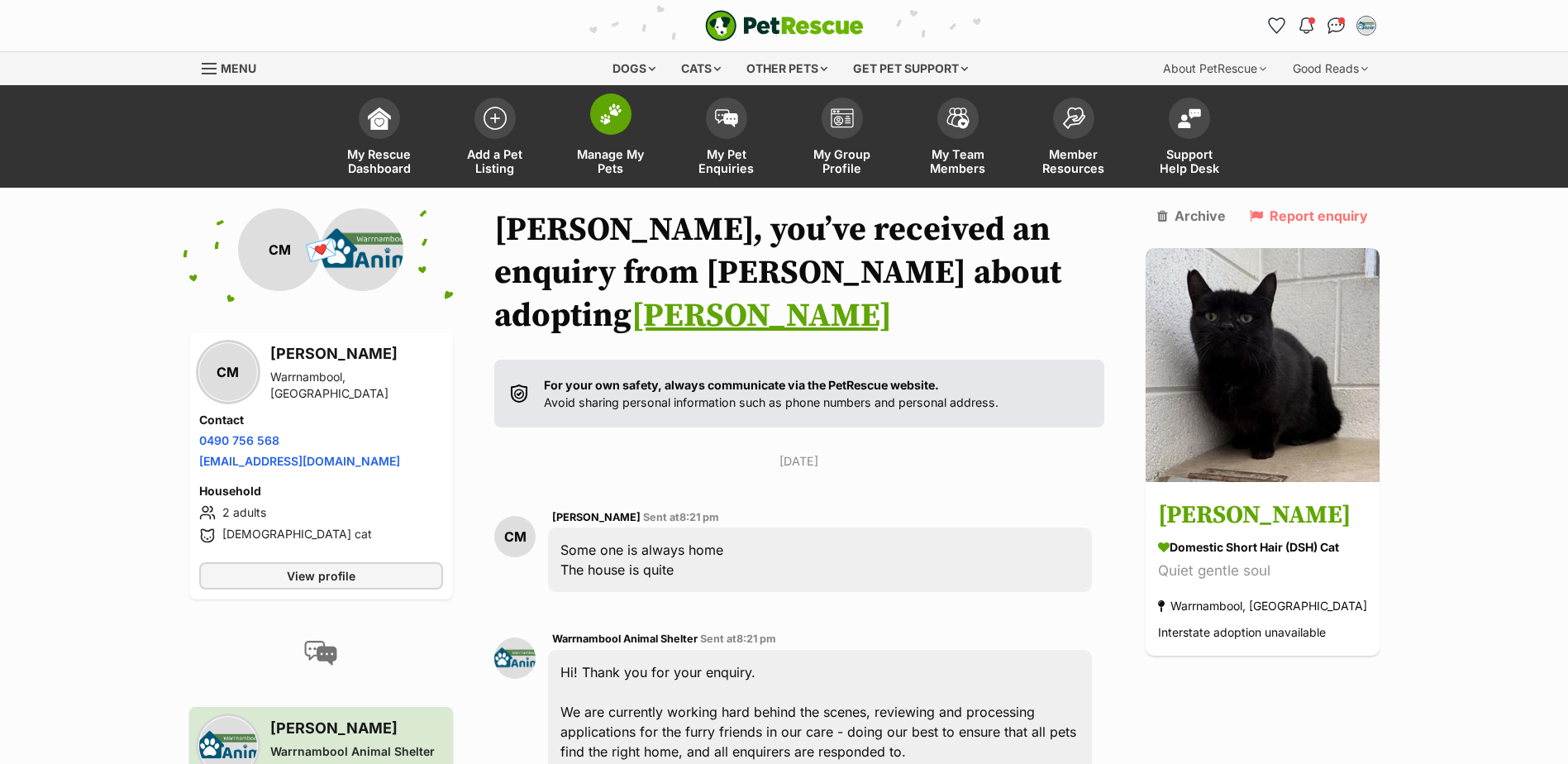
click at [606, 154] on span "Manage My Pets" at bounding box center [611, 161] width 74 height 28
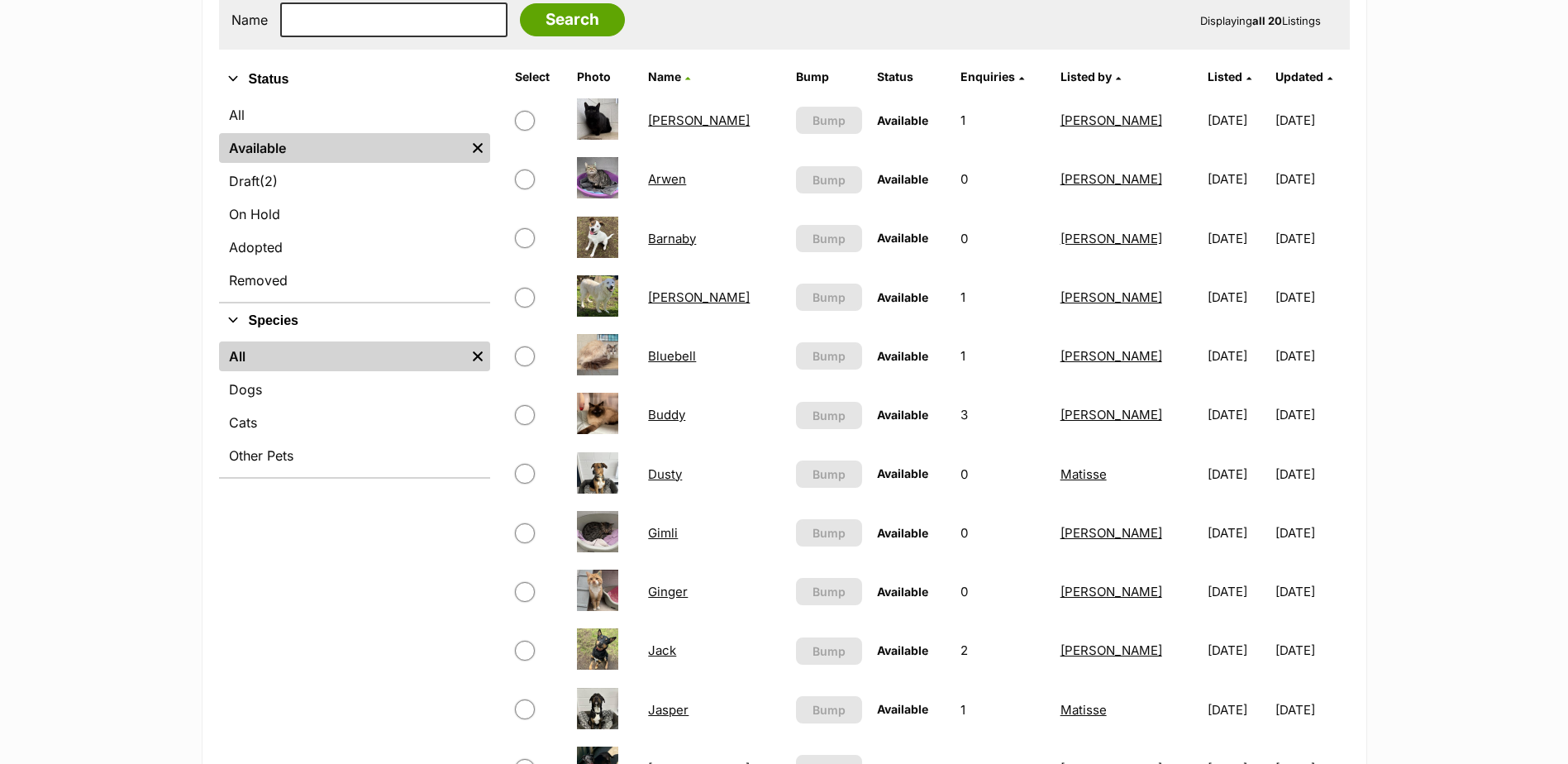
scroll to position [414, 0]
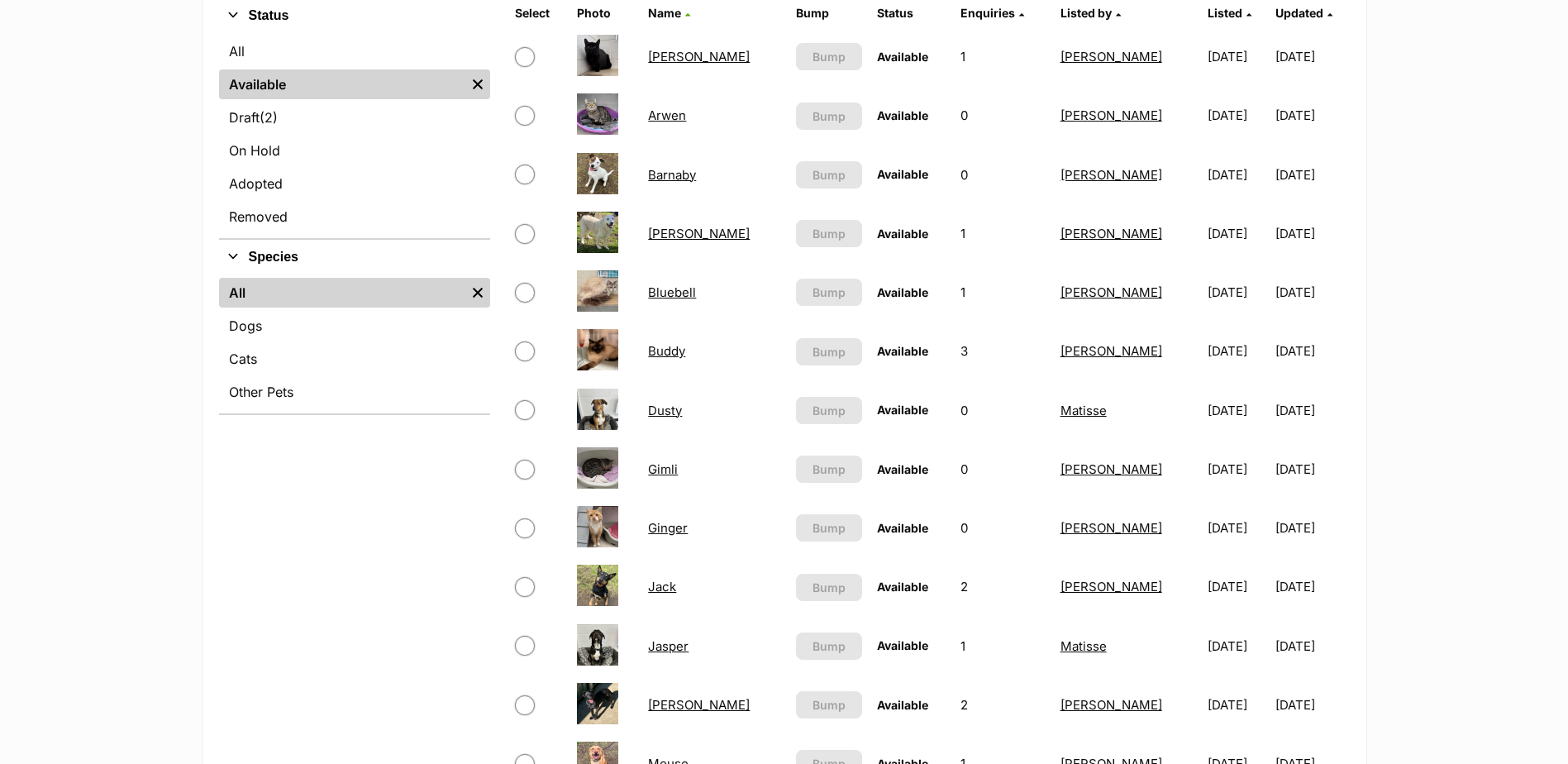
click at [531, 289] on input "checkbox" at bounding box center [525, 293] width 20 height 20
checkbox input "true"
click at [526, 350] on input "checkbox" at bounding box center [525, 351] width 20 height 20
checkbox input "true"
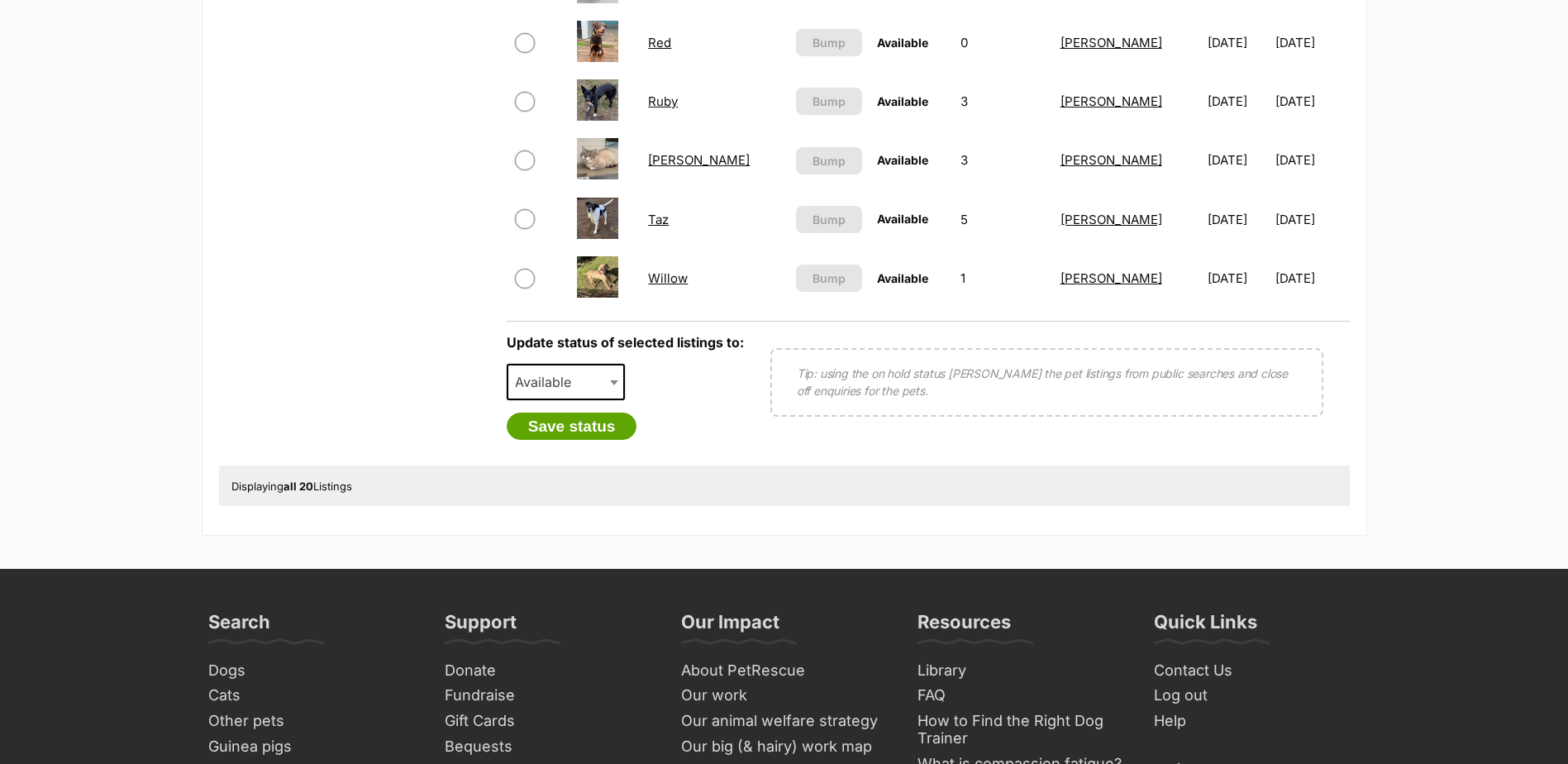
scroll to position [1322, 0]
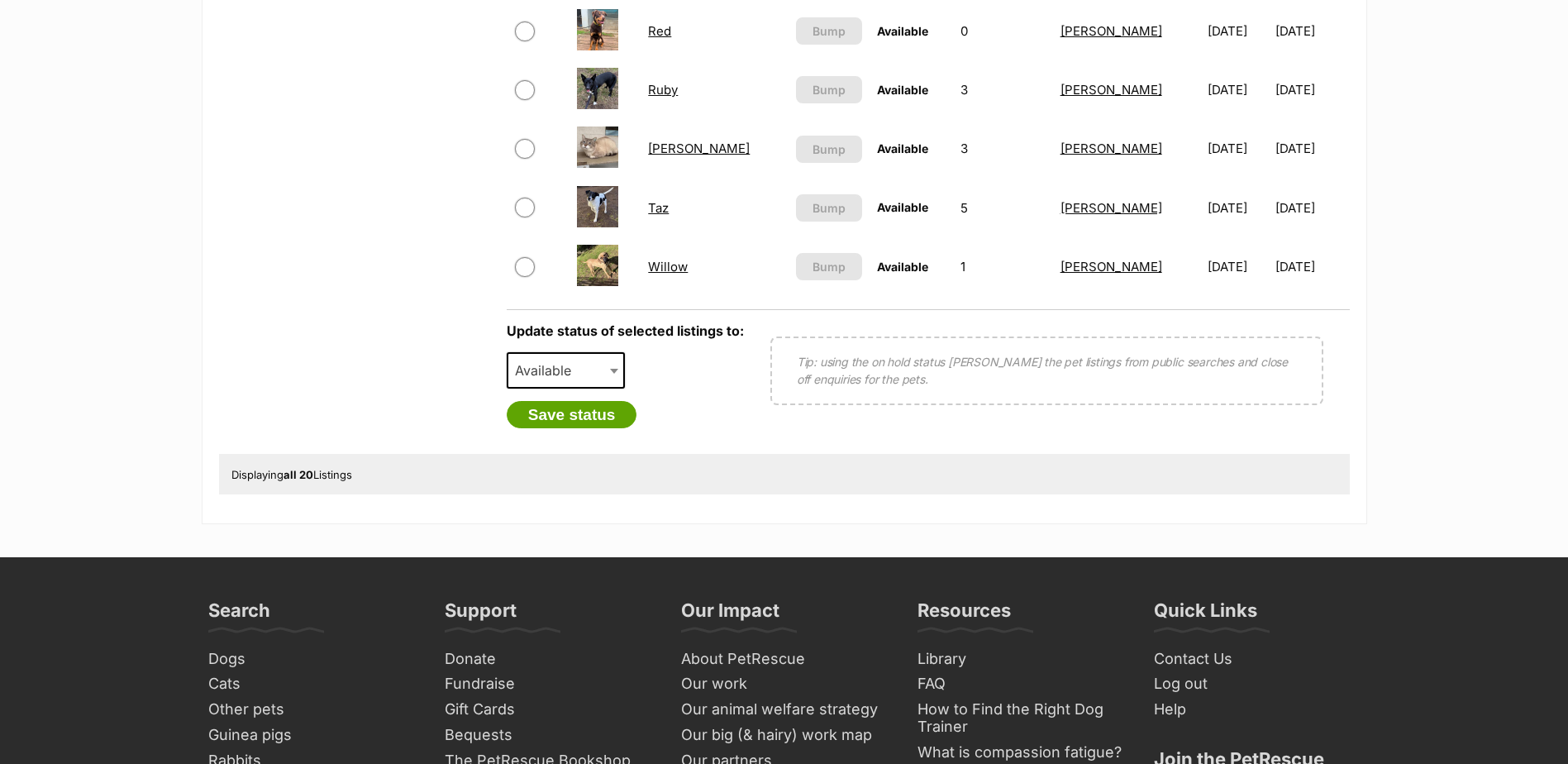
click at [578, 372] on span "Available" at bounding box center [548, 370] width 79 height 23
select select "rehomed"
click at [567, 419] on button "Save status" at bounding box center [571, 414] width 131 height 28
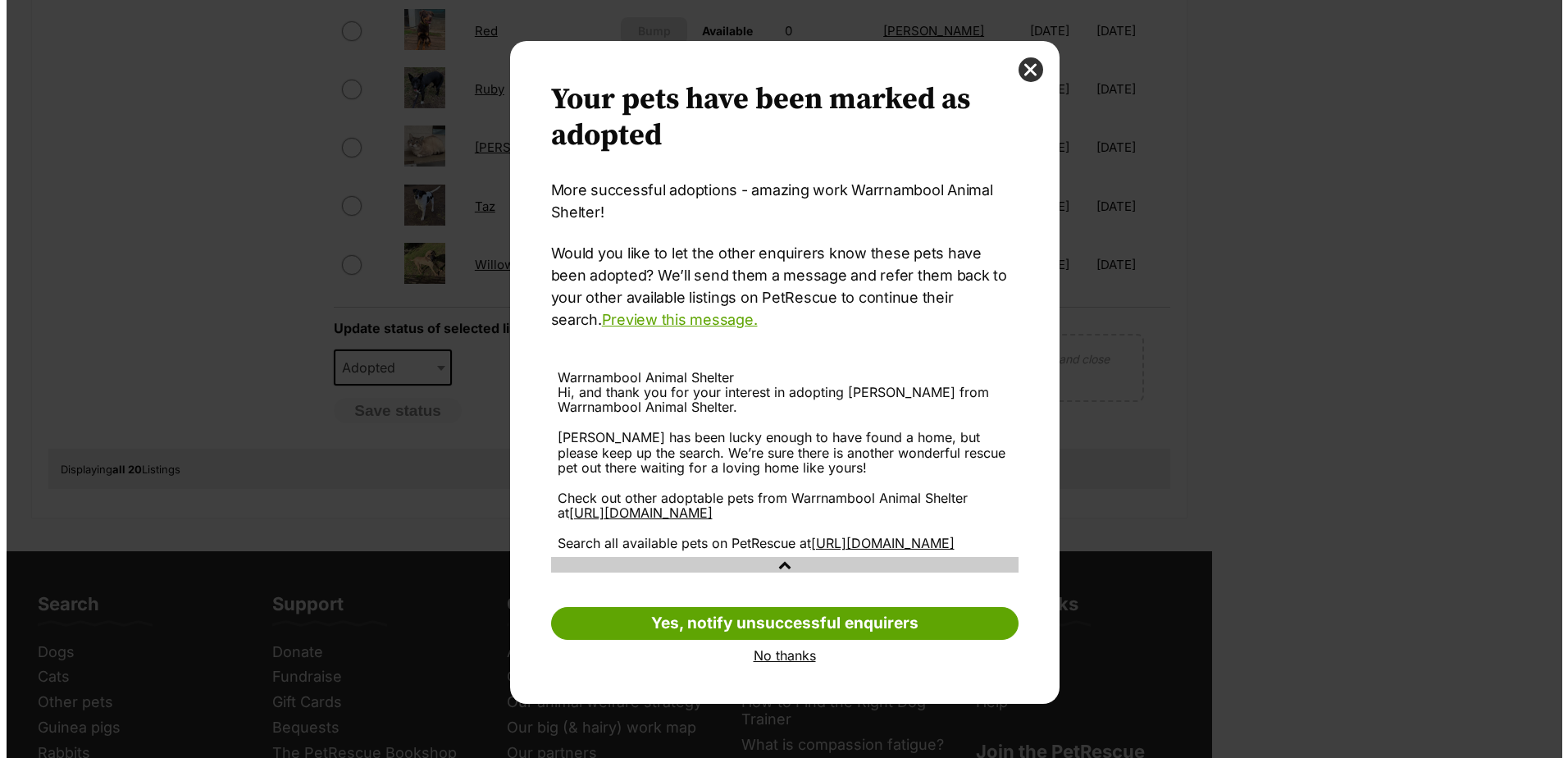
scroll to position [0, 0]
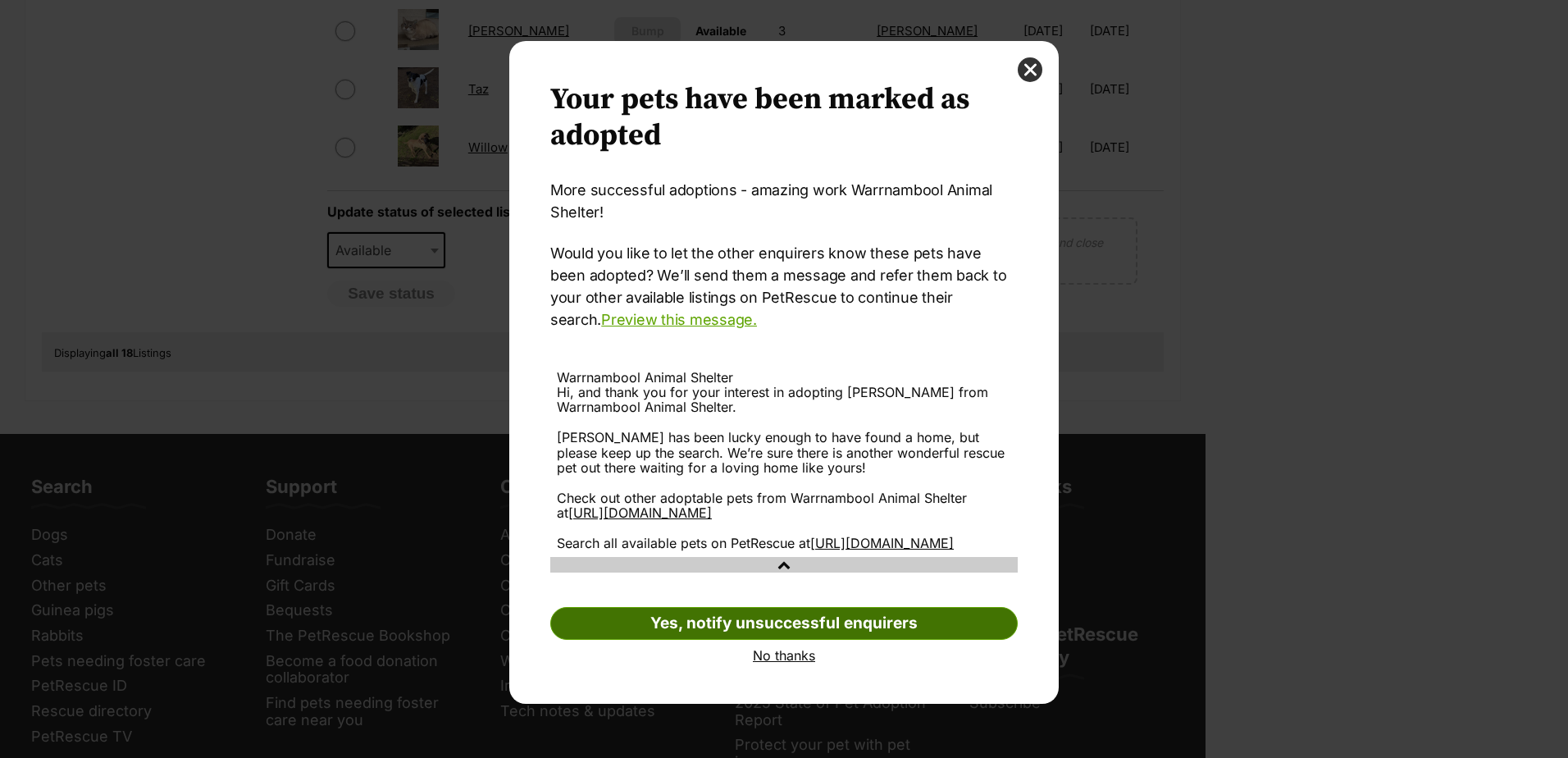
click at [863, 639] on link "Yes, notify unsuccessful enquirers" at bounding box center [783, 623] width 467 height 33
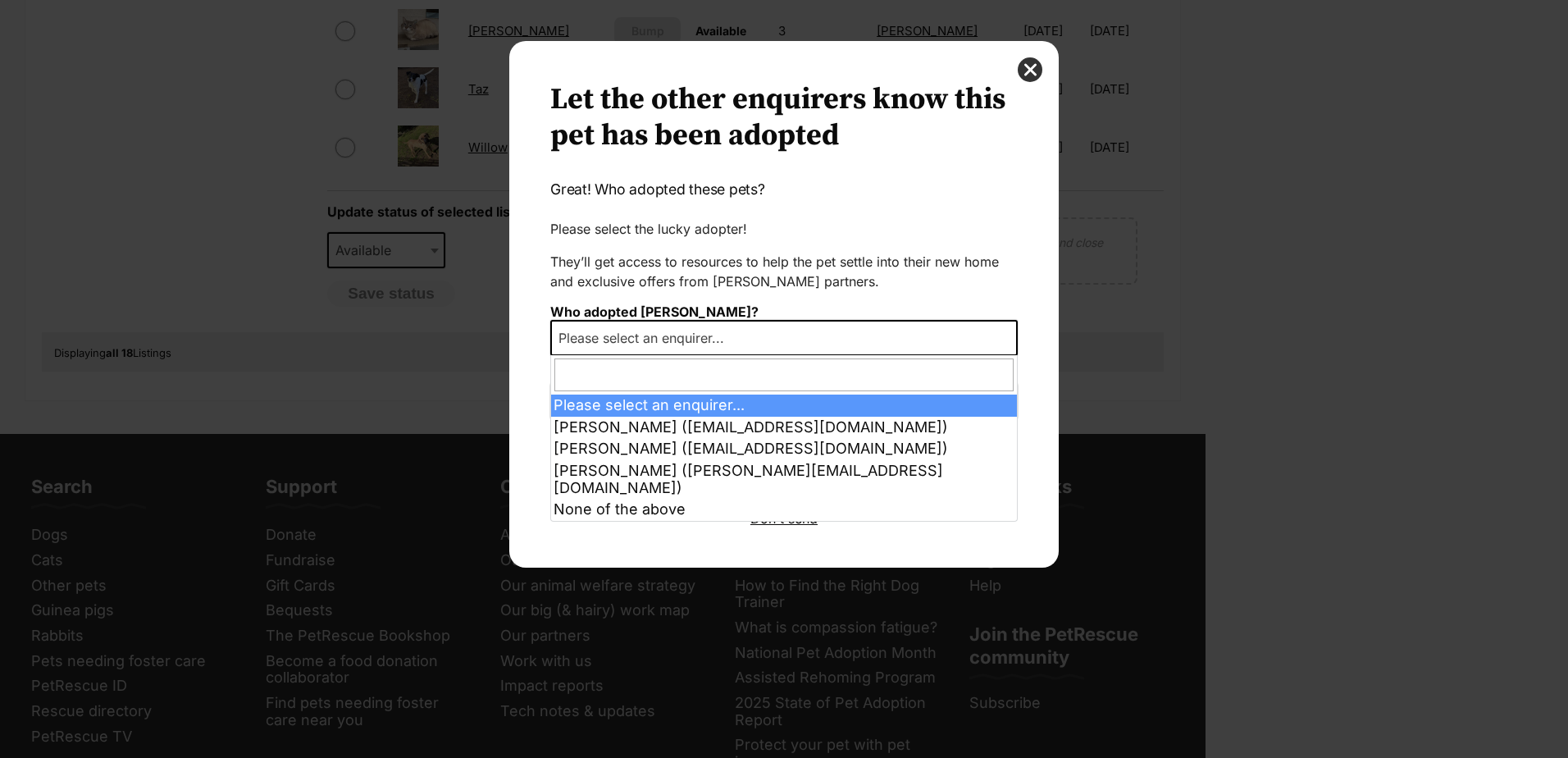
click at [648, 343] on span "Please select an enquirer..." at bounding box center [646, 337] width 189 height 23
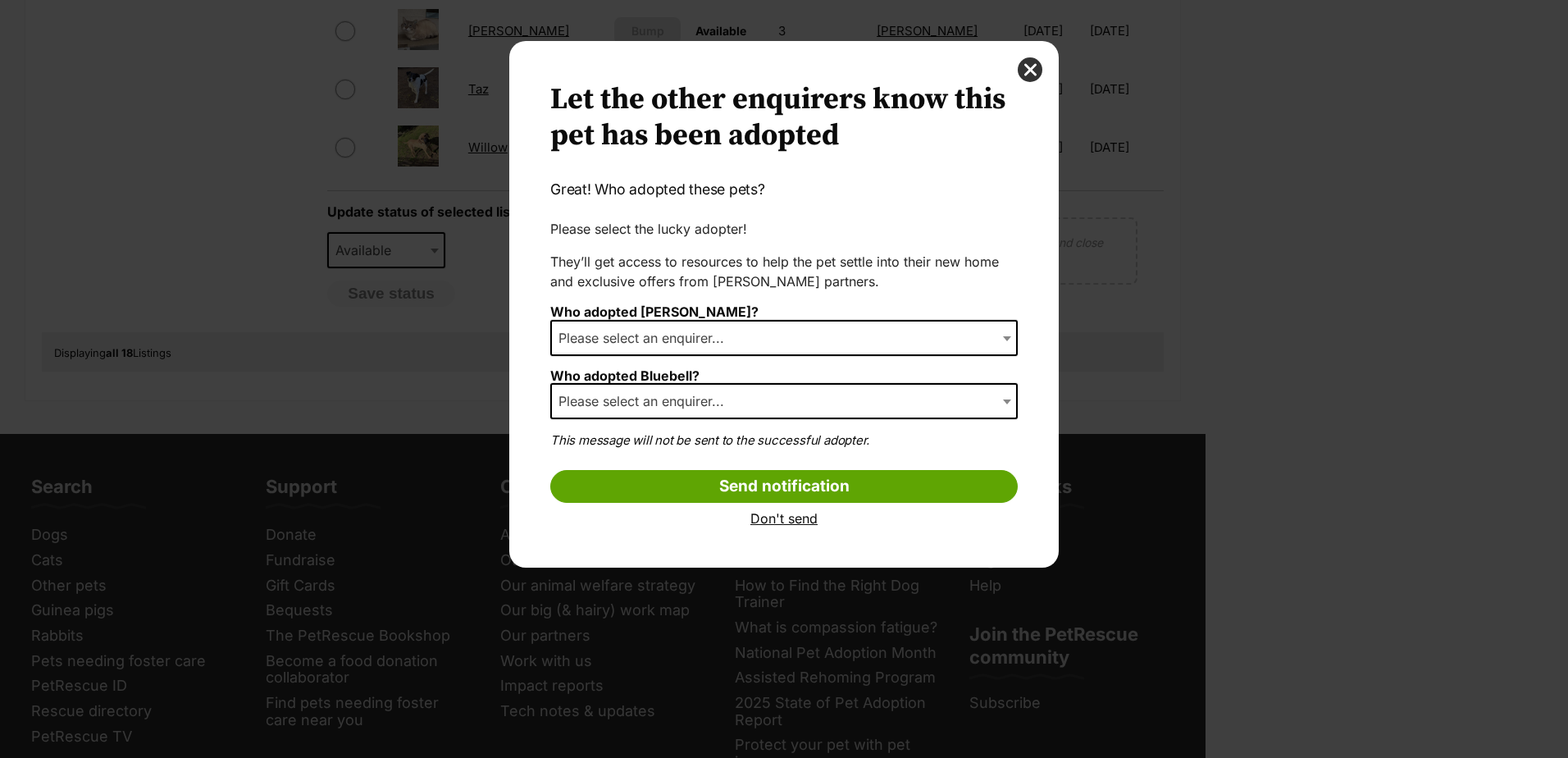
click at [648, 343] on span "Please select an enquirer..." at bounding box center [646, 337] width 189 height 23
click at [639, 338] on span "Please select an enquirer..." at bounding box center [646, 337] width 189 height 23
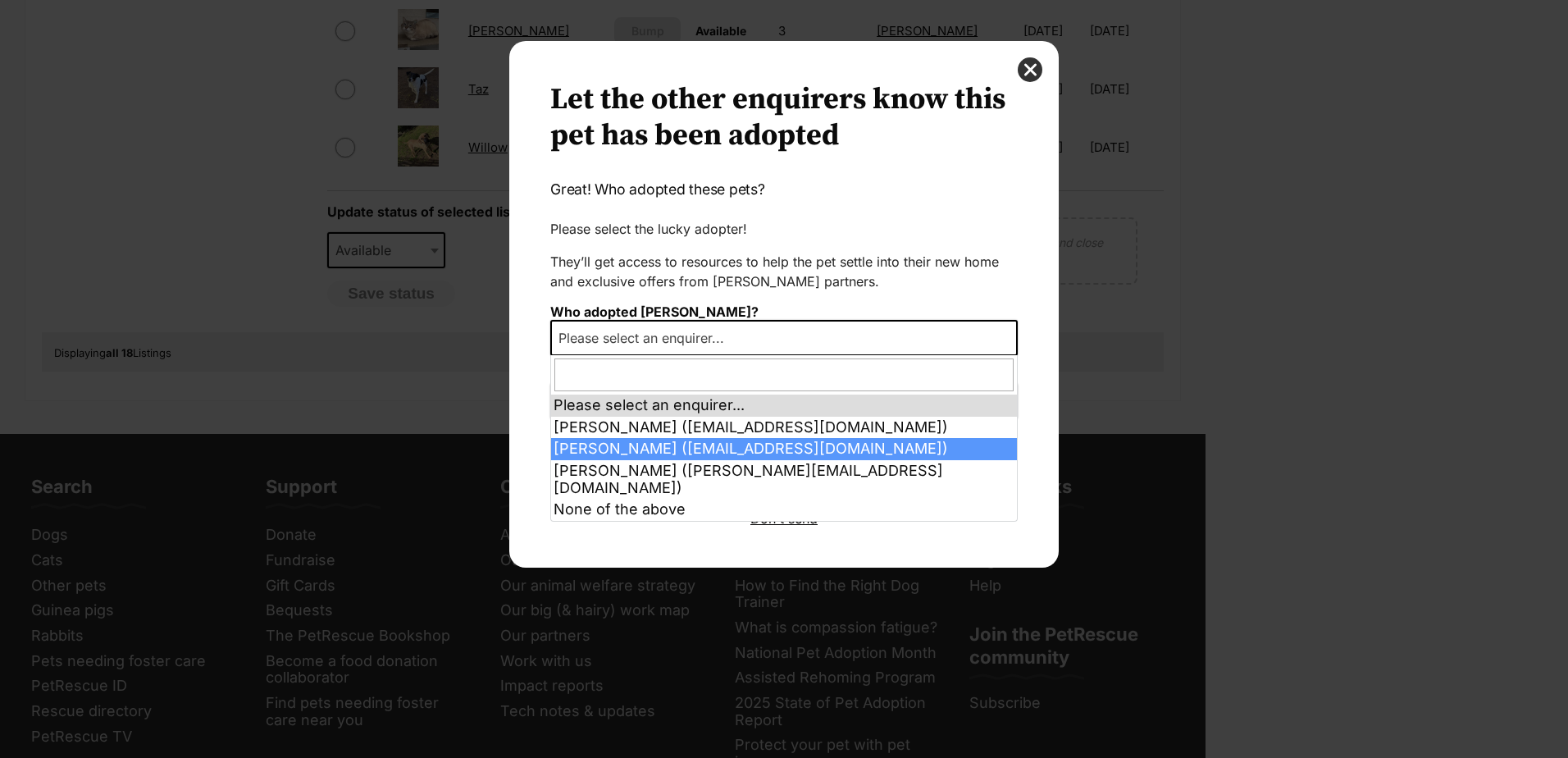
select select "2016890"
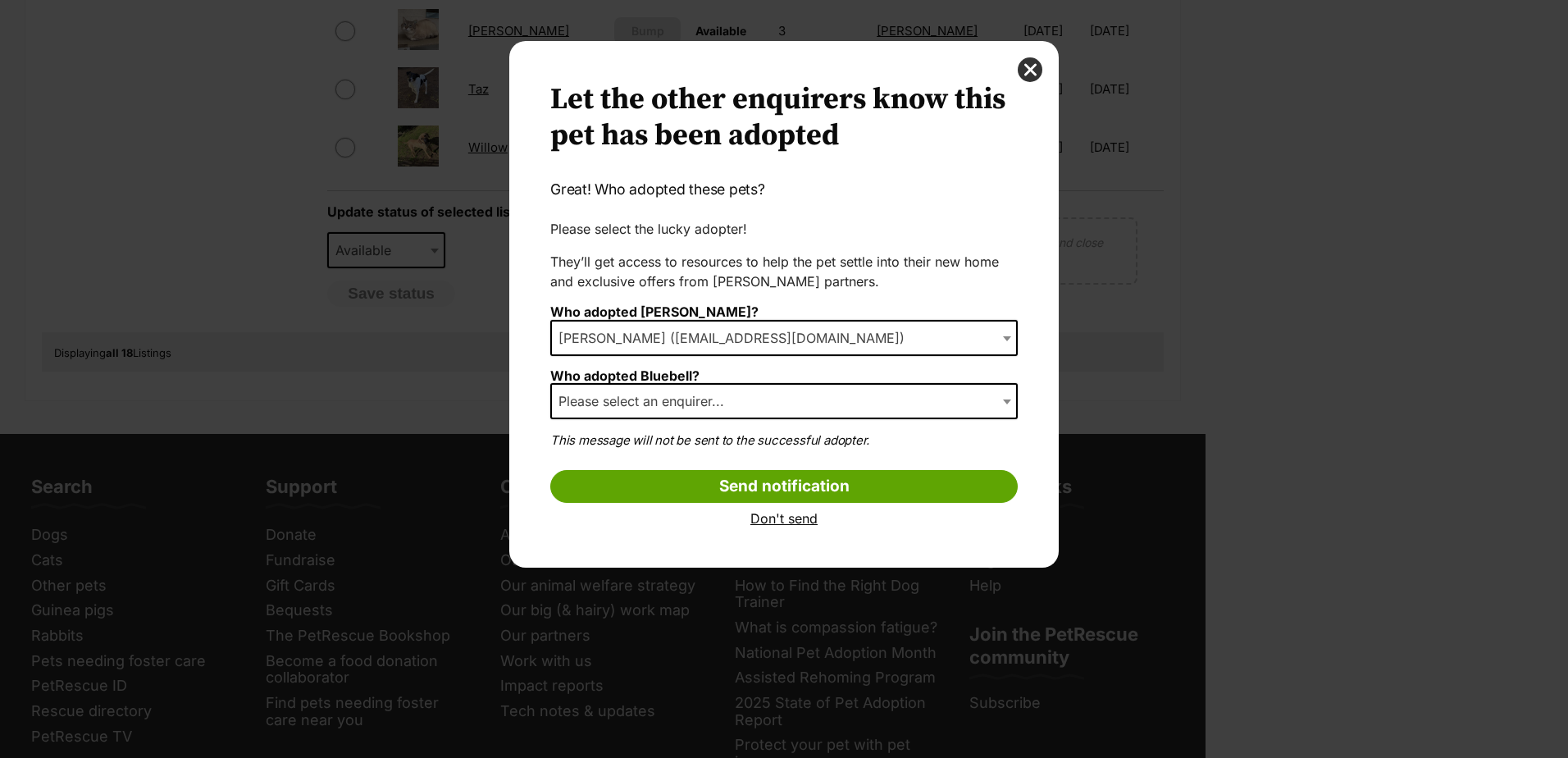
click at [608, 402] on span "Please select an enquirer..." at bounding box center [646, 400] width 189 height 23
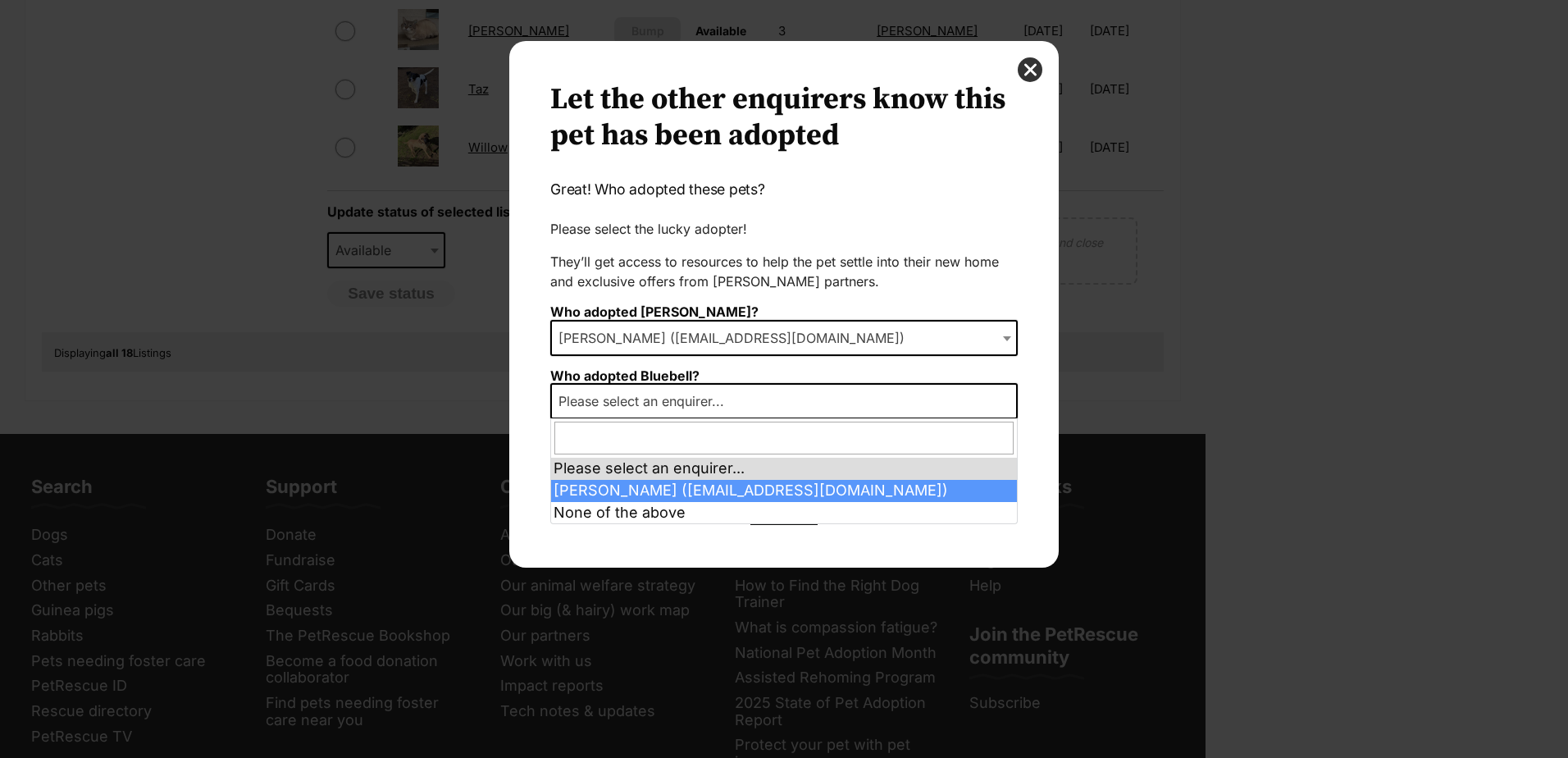
select select "2016908"
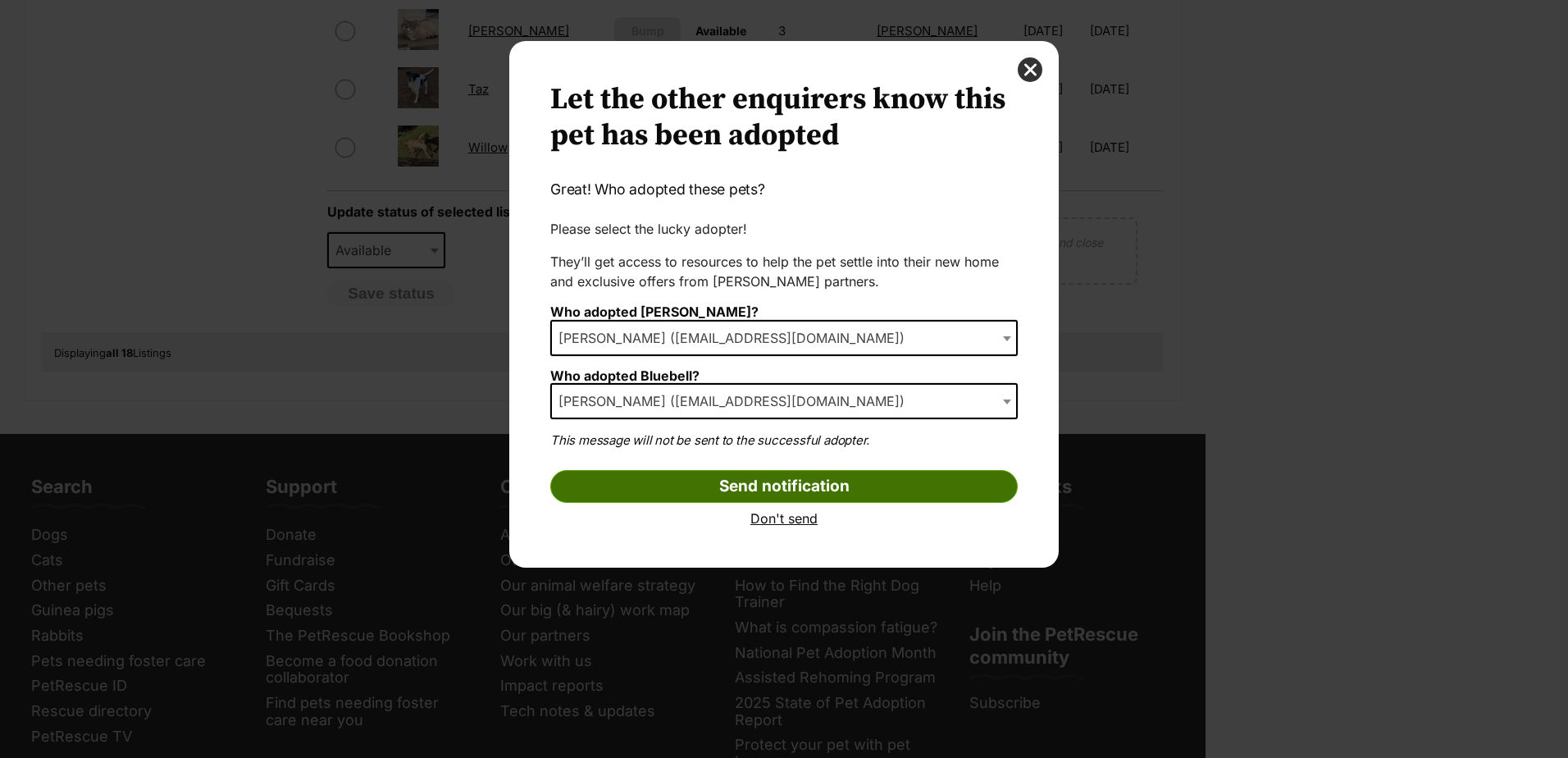
click at [669, 489] on input "Send notification" at bounding box center [783, 486] width 467 height 33
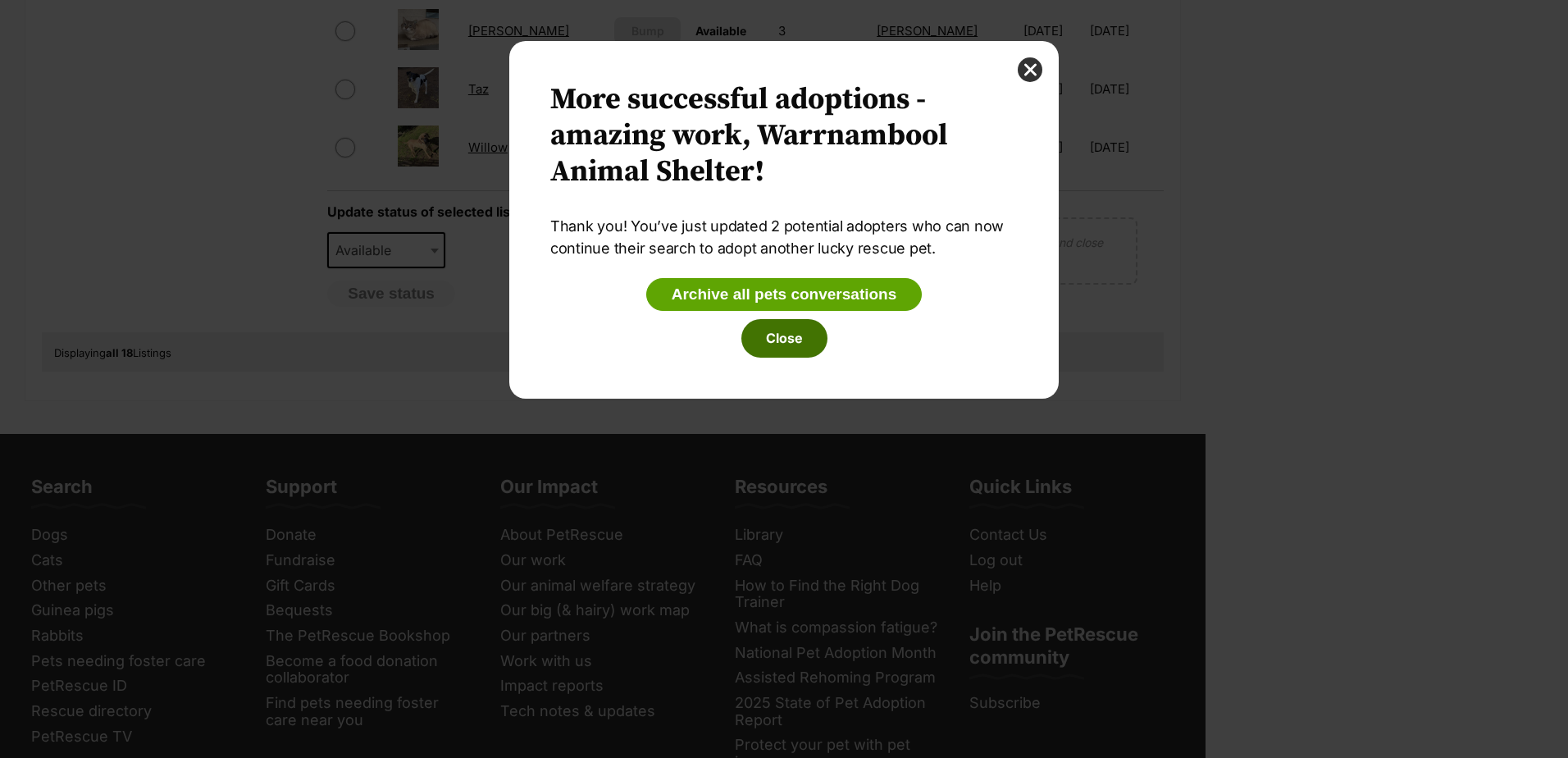
click at [775, 342] on button "Close" at bounding box center [784, 338] width 86 height 38
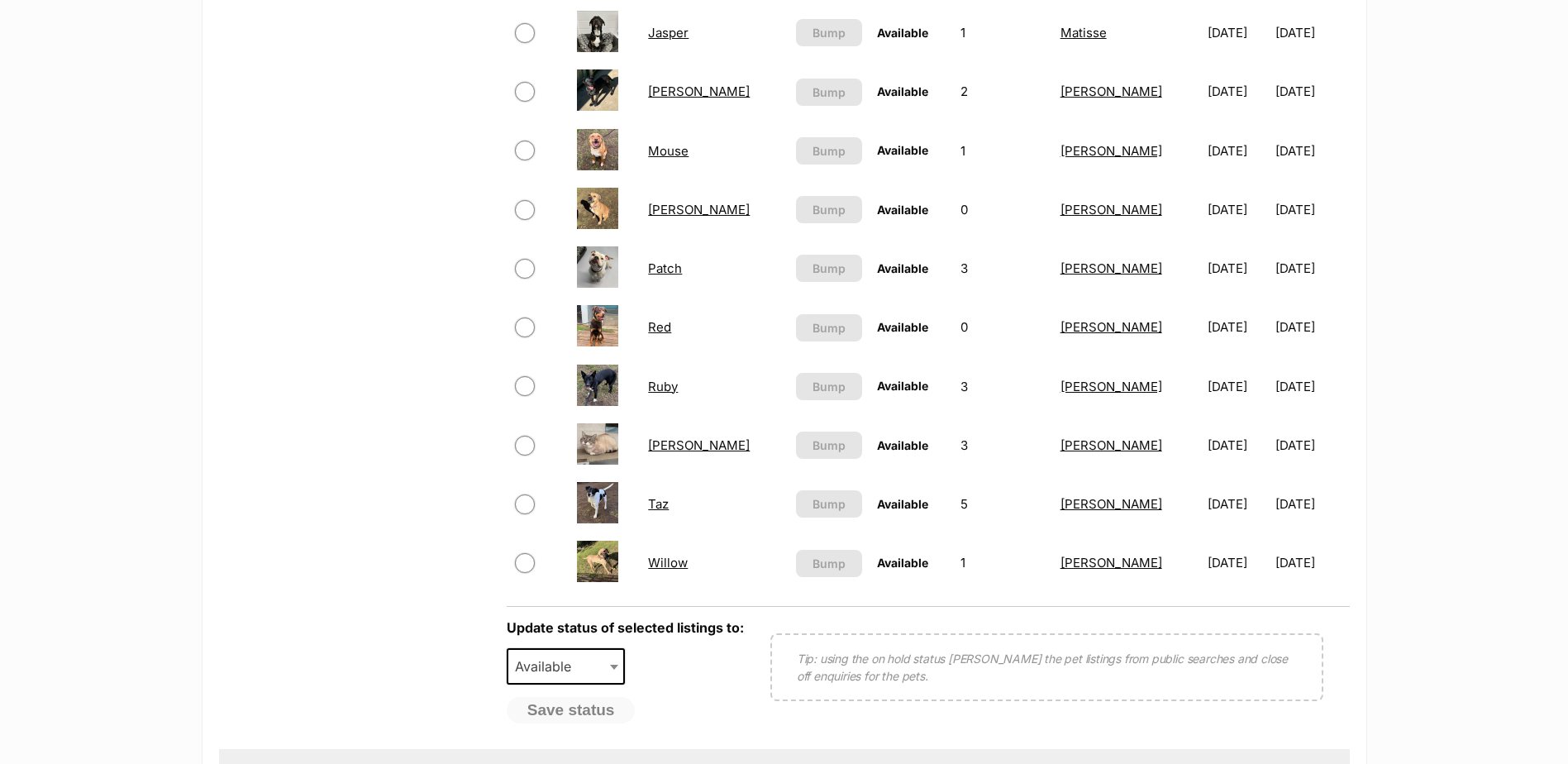
scroll to position [909, 0]
